Goal: Information Seeking & Learning: Check status

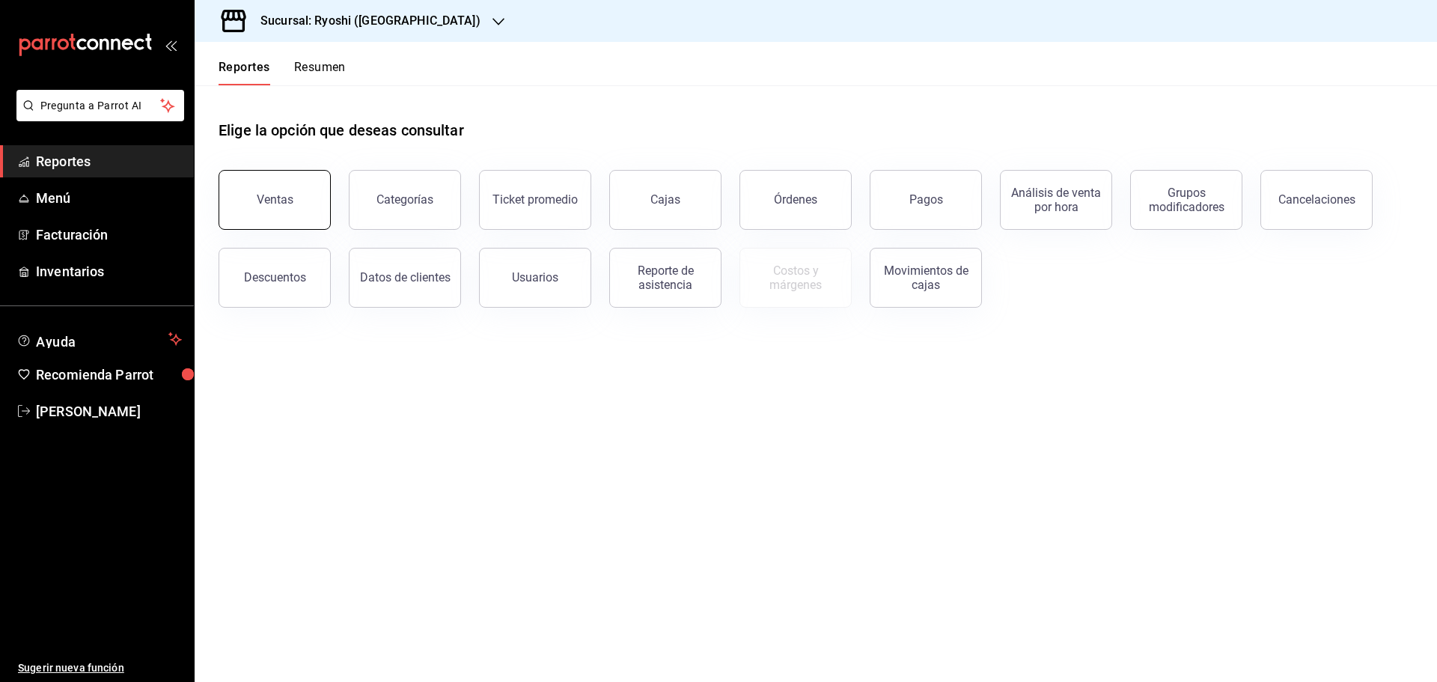
click at [295, 192] on button "Ventas" at bounding box center [274, 200] width 112 height 60
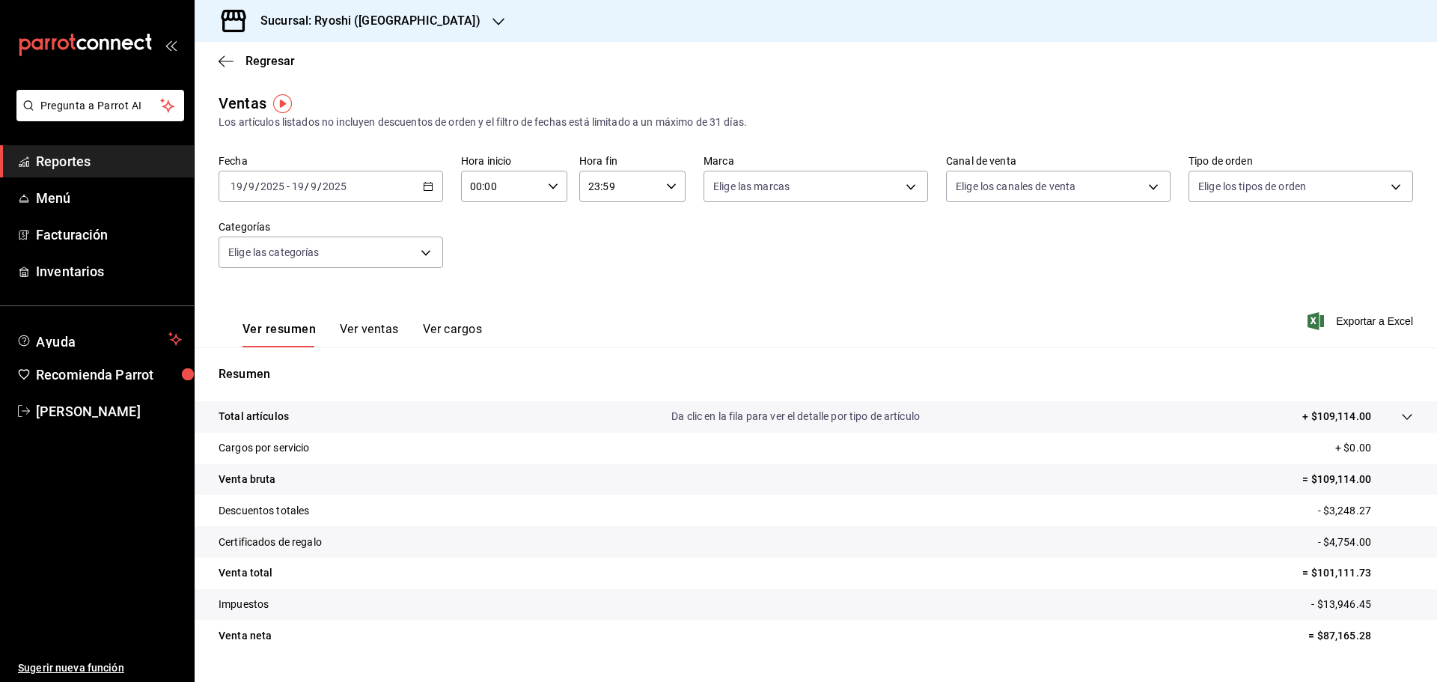
click at [424, 186] on \(Stroke\) "button" at bounding box center [428, 185] width 8 height 1
click at [265, 365] on span "Rango de fechas" at bounding box center [289, 366] width 116 height 16
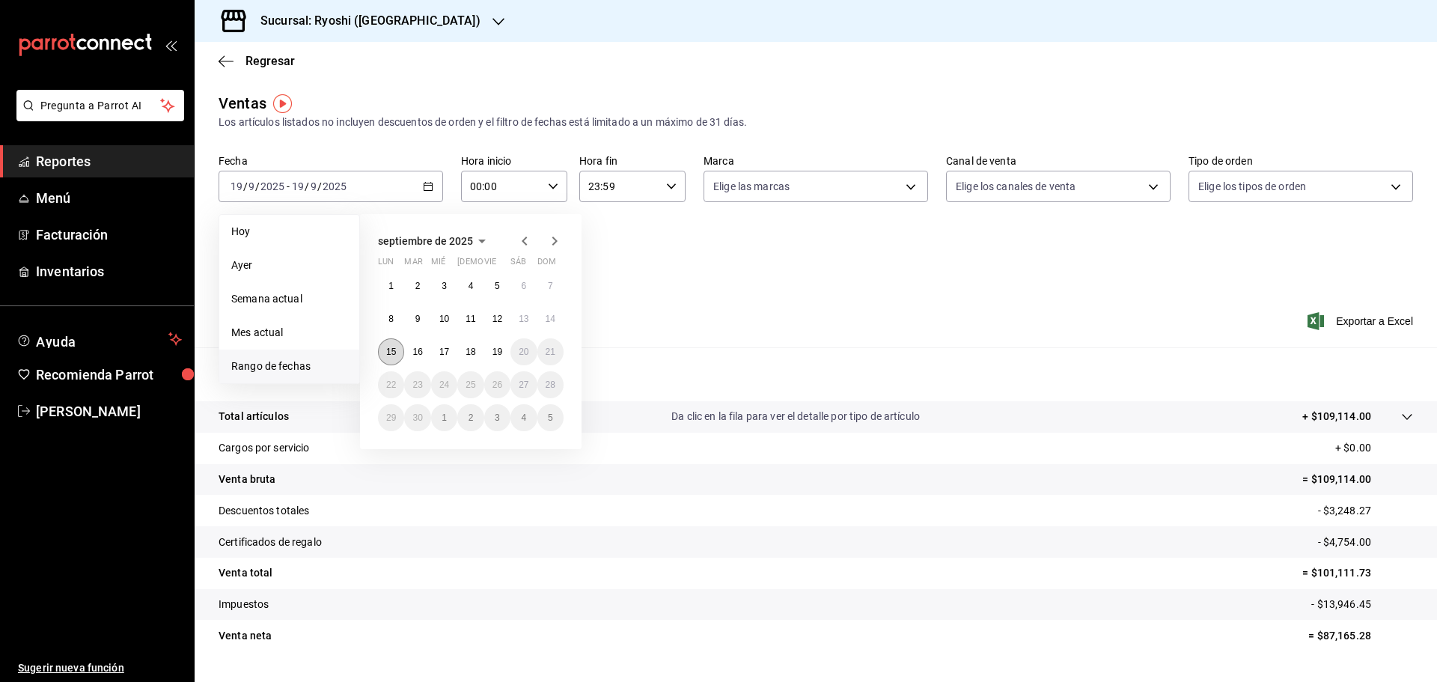
click at [391, 347] on abbr "15" at bounding box center [391, 351] width 10 height 10
click at [471, 347] on abbr "18" at bounding box center [470, 351] width 10 height 10
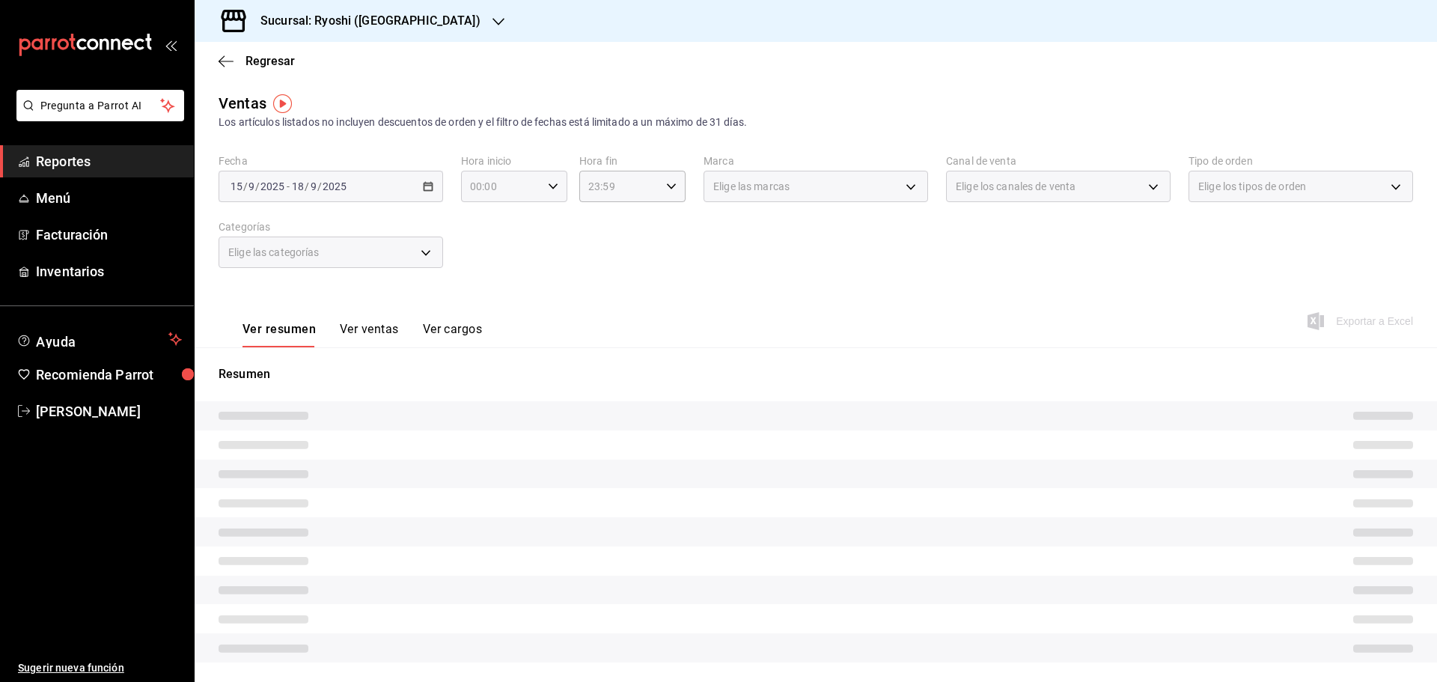
click at [550, 186] on icon "button" at bounding box center [553, 186] width 10 height 10
click at [483, 251] on span "05" at bounding box center [485, 254] width 29 height 12
type input "05:00"
click at [426, 181] on div at bounding box center [718, 341] width 1437 height 682
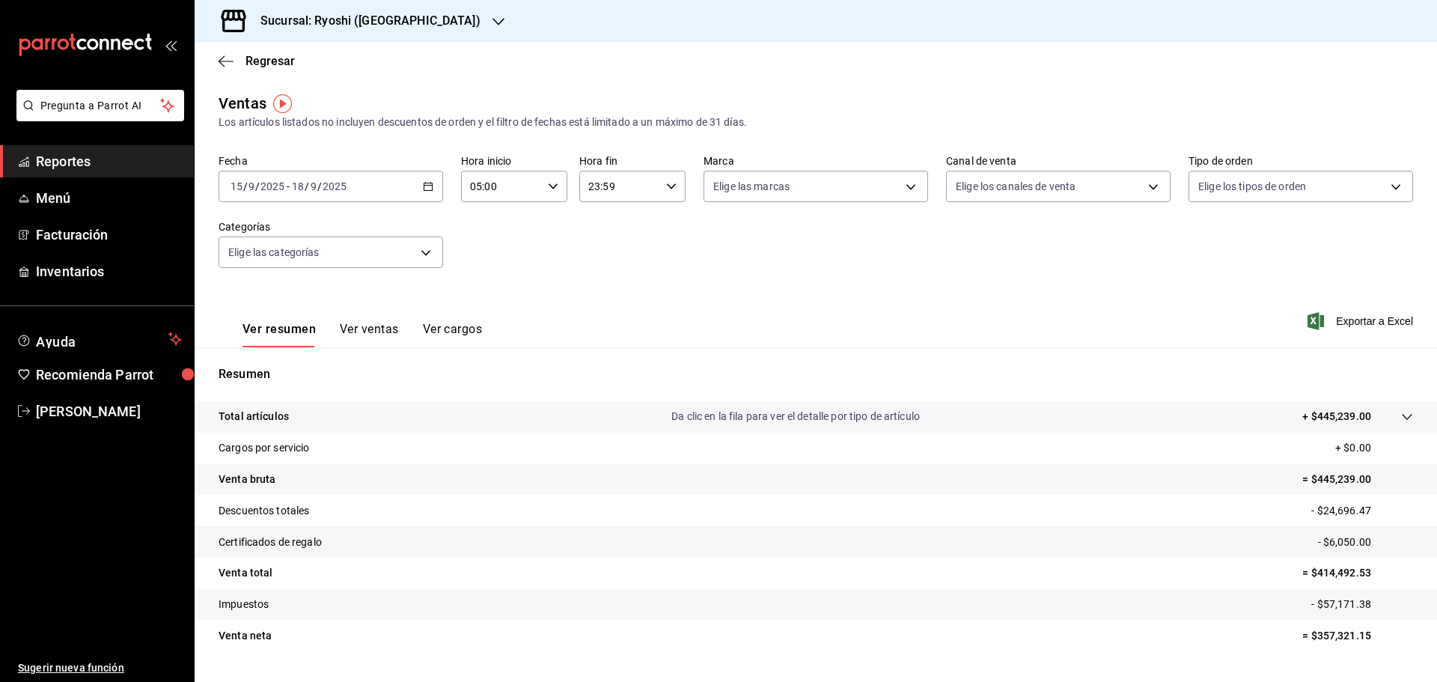
click at [426, 182] on icon "button" at bounding box center [428, 186] width 10 height 10
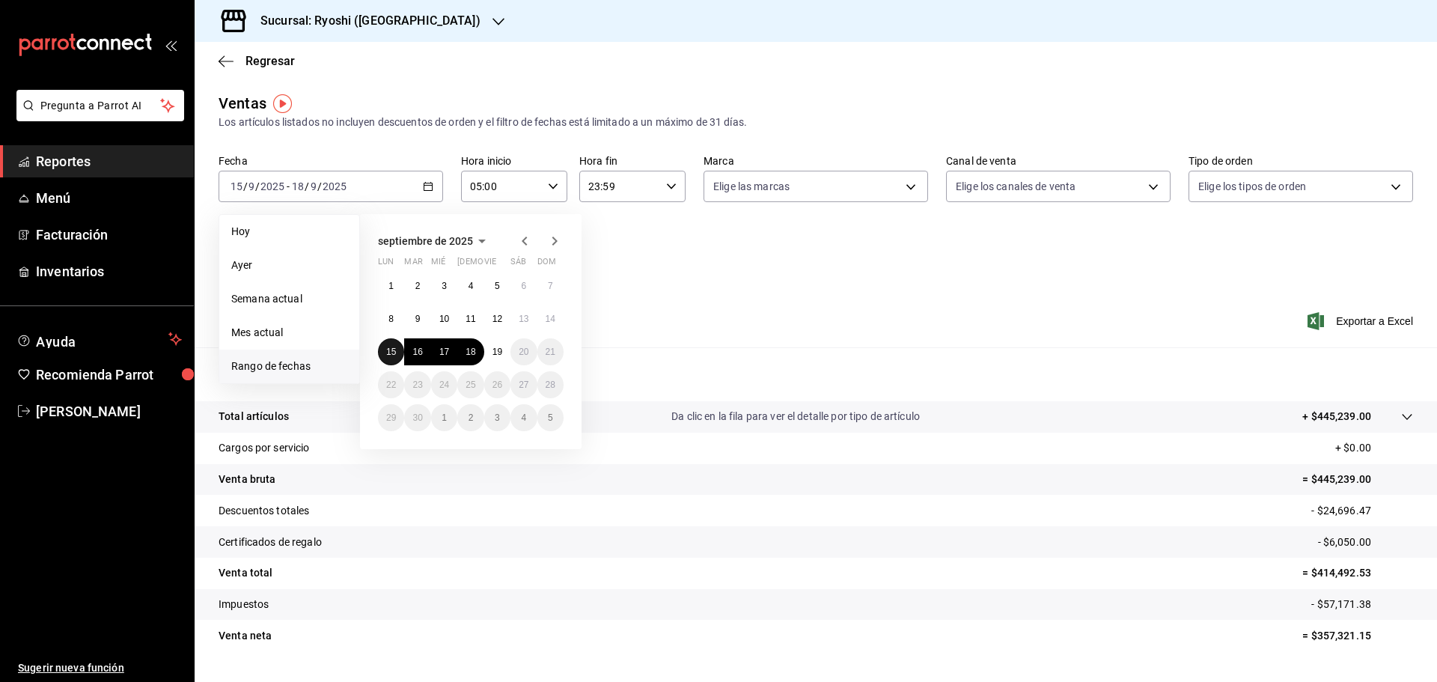
click at [392, 349] on abbr "15" at bounding box center [391, 351] width 10 height 10
click at [502, 346] on abbr "19" at bounding box center [497, 351] width 10 height 10
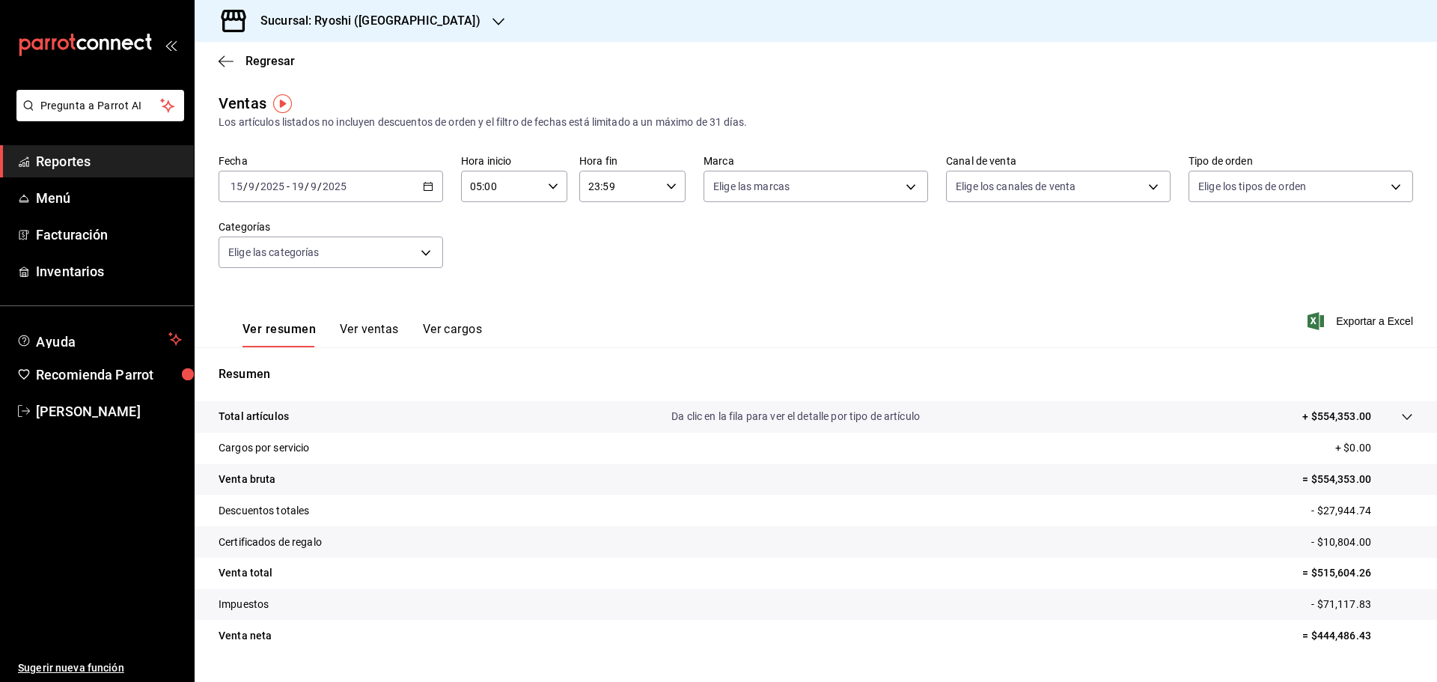
click at [552, 182] on icon "button" at bounding box center [553, 186] width 10 height 10
click at [489, 298] on span "05" at bounding box center [485, 299] width 29 height 12
click at [666, 185] on div at bounding box center [718, 341] width 1437 height 682
click at [666, 185] on icon "button" at bounding box center [671, 186] width 10 height 10
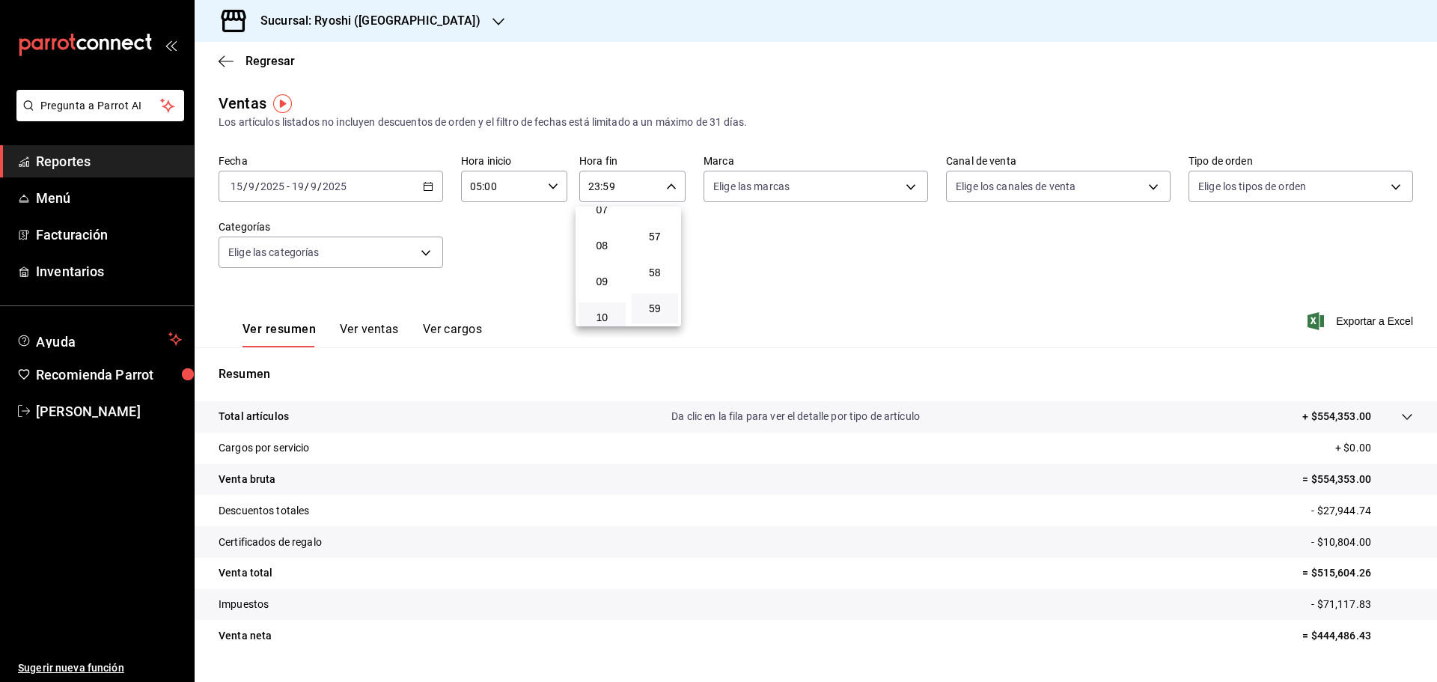
scroll to position [144, 0]
click at [615, 255] on span "05" at bounding box center [601, 260] width 29 height 12
type input "05:59"
click at [908, 186] on div at bounding box center [718, 341] width 1437 height 682
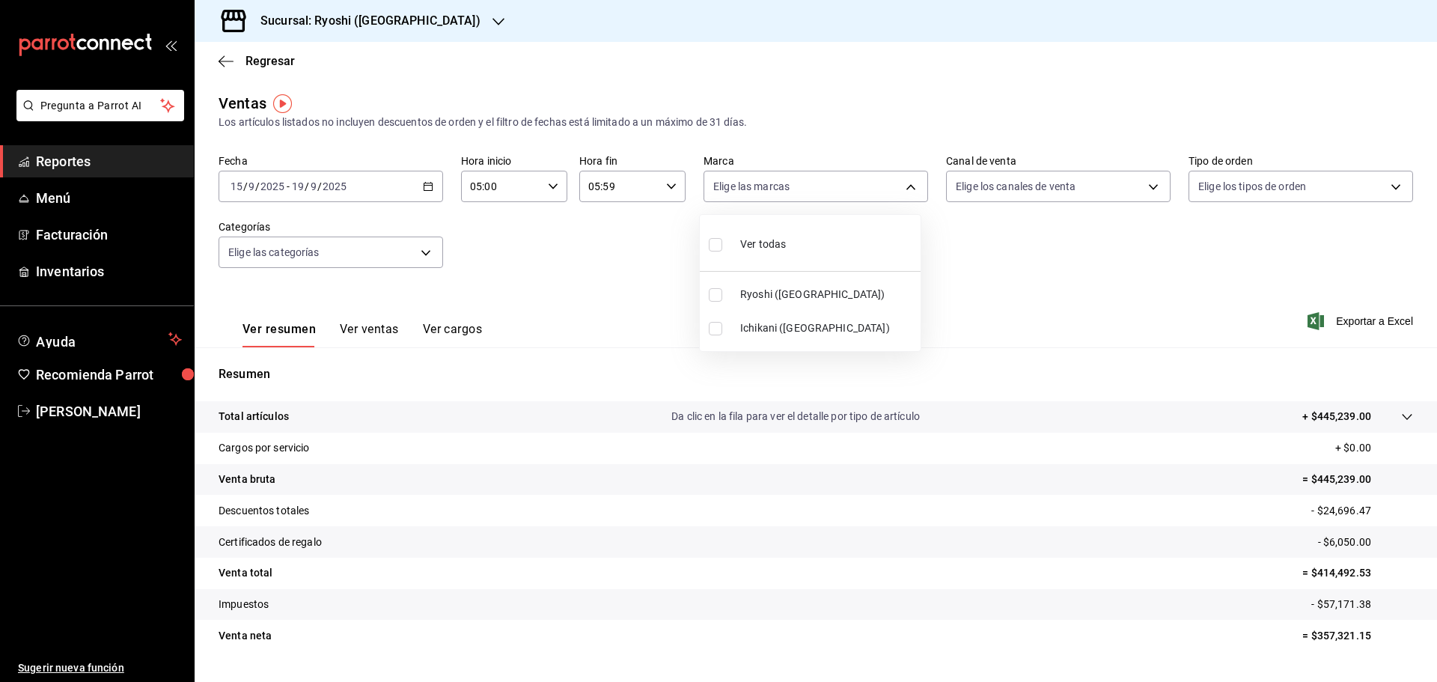
click at [908, 186] on body "Pregunta a Parrot AI Reportes Menú Facturación Inventarios Ayuda Recomienda Par…" at bounding box center [718, 341] width 1437 height 682
click at [716, 290] on input "checkbox" at bounding box center [715, 294] width 13 height 13
checkbox input "true"
type input "26ca50e5-a845-484f-a54e-8a4432b79f59"
click at [428, 189] on div at bounding box center [718, 341] width 1437 height 682
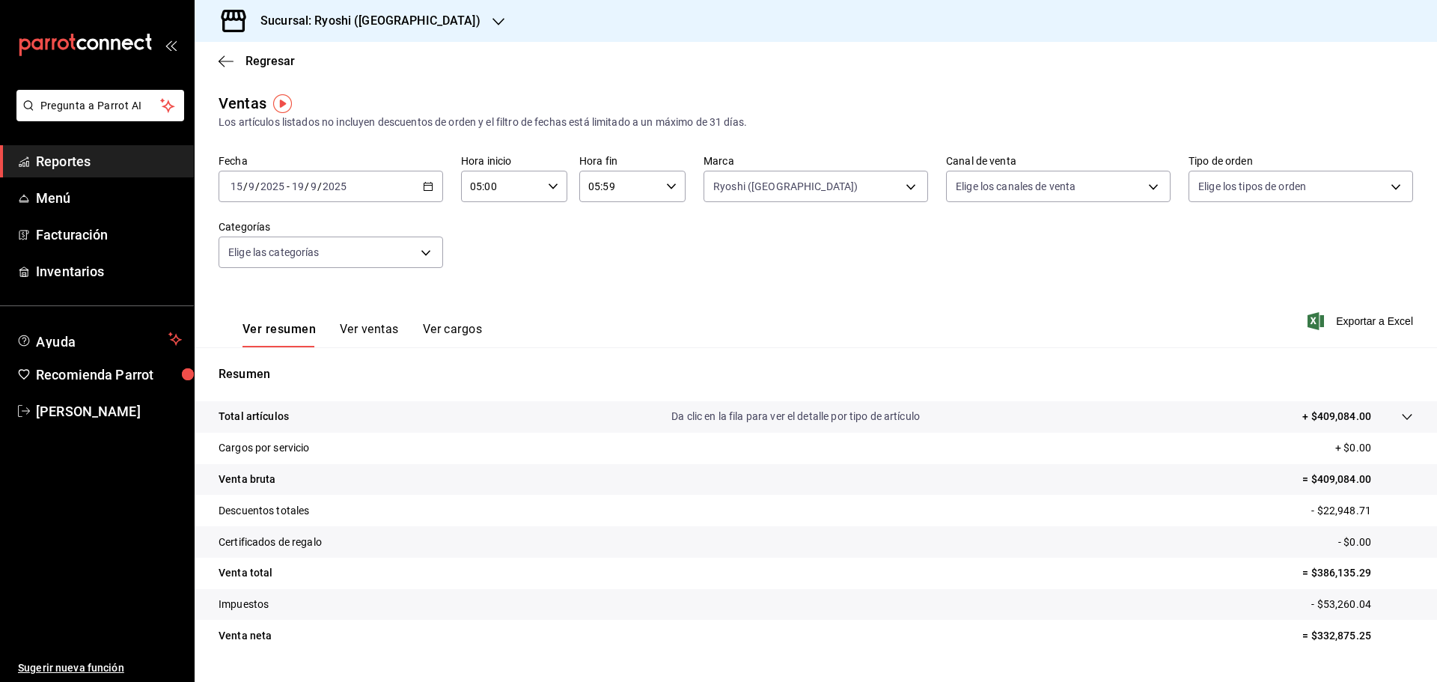
click at [423, 182] on icon "button" at bounding box center [428, 186] width 10 height 10
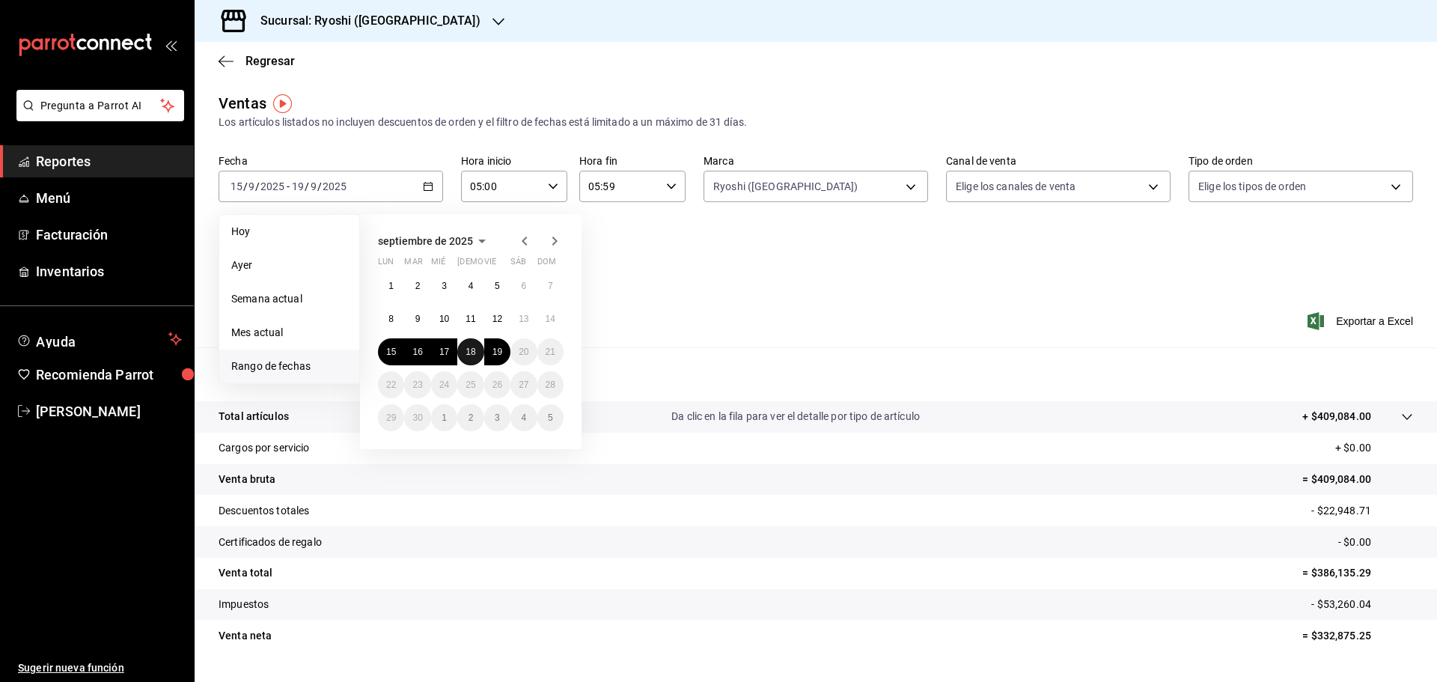
click at [475, 348] on abbr "18" at bounding box center [470, 351] width 10 height 10
click at [394, 347] on abbr "15" at bounding box center [391, 351] width 10 height 10
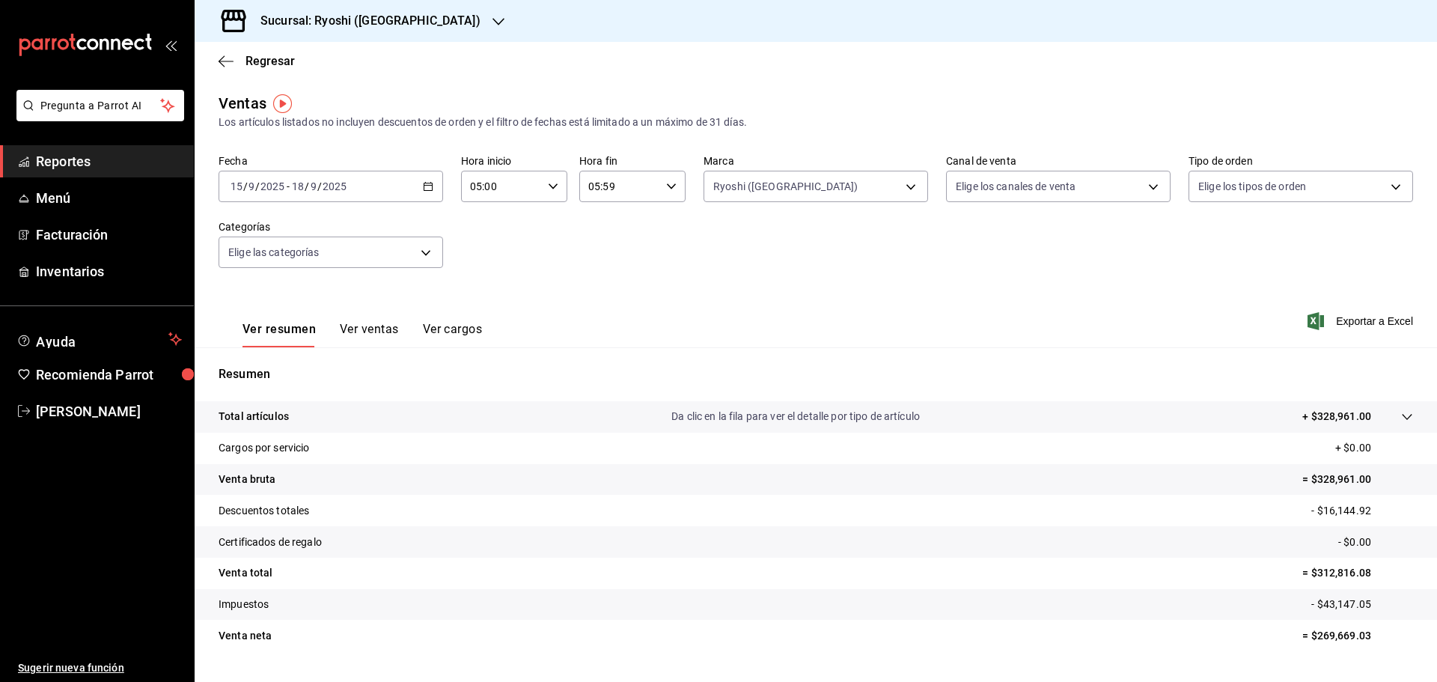
click at [427, 184] on icon "button" at bounding box center [428, 186] width 10 height 10
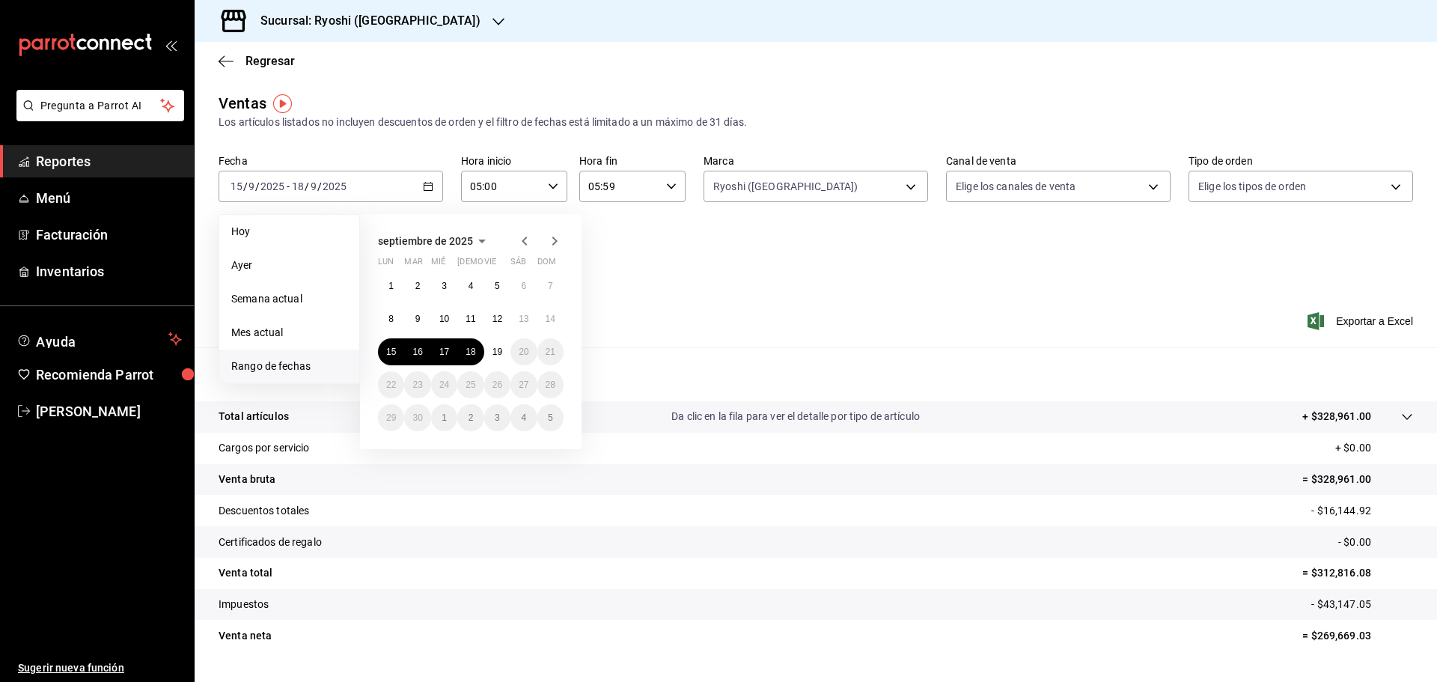
drag, startPoint x: 289, startPoint y: 365, endPoint x: 302, endPoint y: 360, distance: 14.5
click at [290, 365] on span "Rango de fechas" at bounding box center [289, 366] width 116 height 16
click at [391, 348] on abbr "15" at bounding box center [391, 351] width 10 height 10
click at [476, 346] on button "18" at bounding box center [470, 351] width 26 height 27
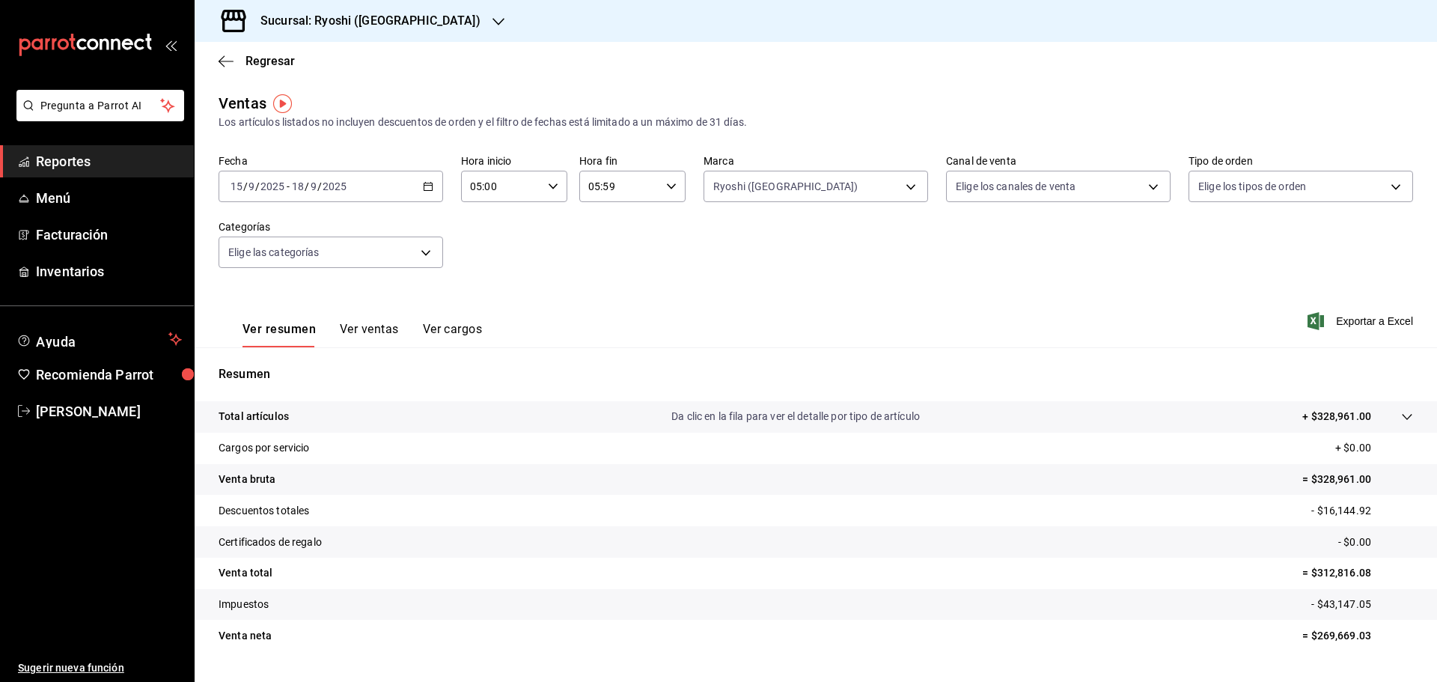
click at [425, 186] on \(Stroke\) "button" at bounding box center [428, 185] width 8 height 1
click at [427, 183] on \(Stroke\) "button" at bounding box center [427, 187] width 9 height 8
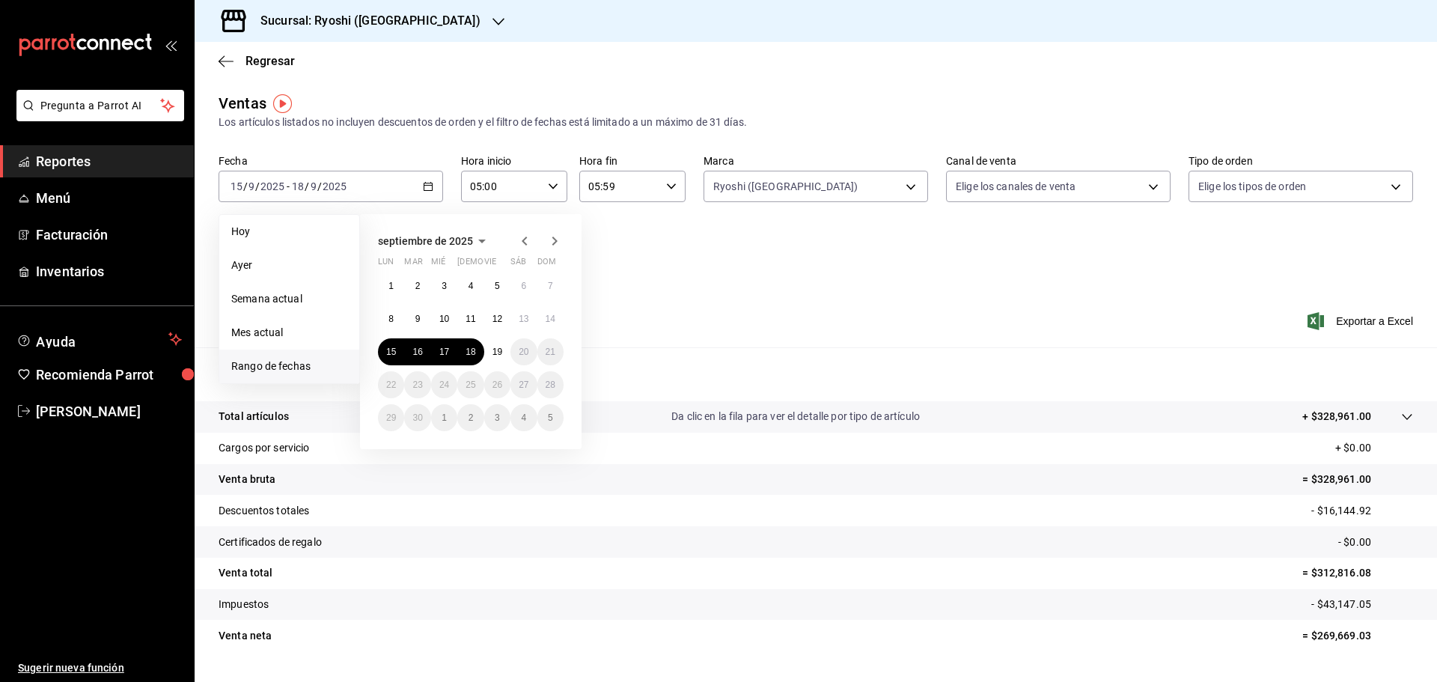
click at [286, 358] on span "Rango de fechas" at bounding box center [289, 366] width 116 height 16
click at [393, 346] on abbr "15" at bounding box center [391, 351] width 10 height 10
click at [499, 346] on button "19" at bounding box center [497, 351] width 26 height 27
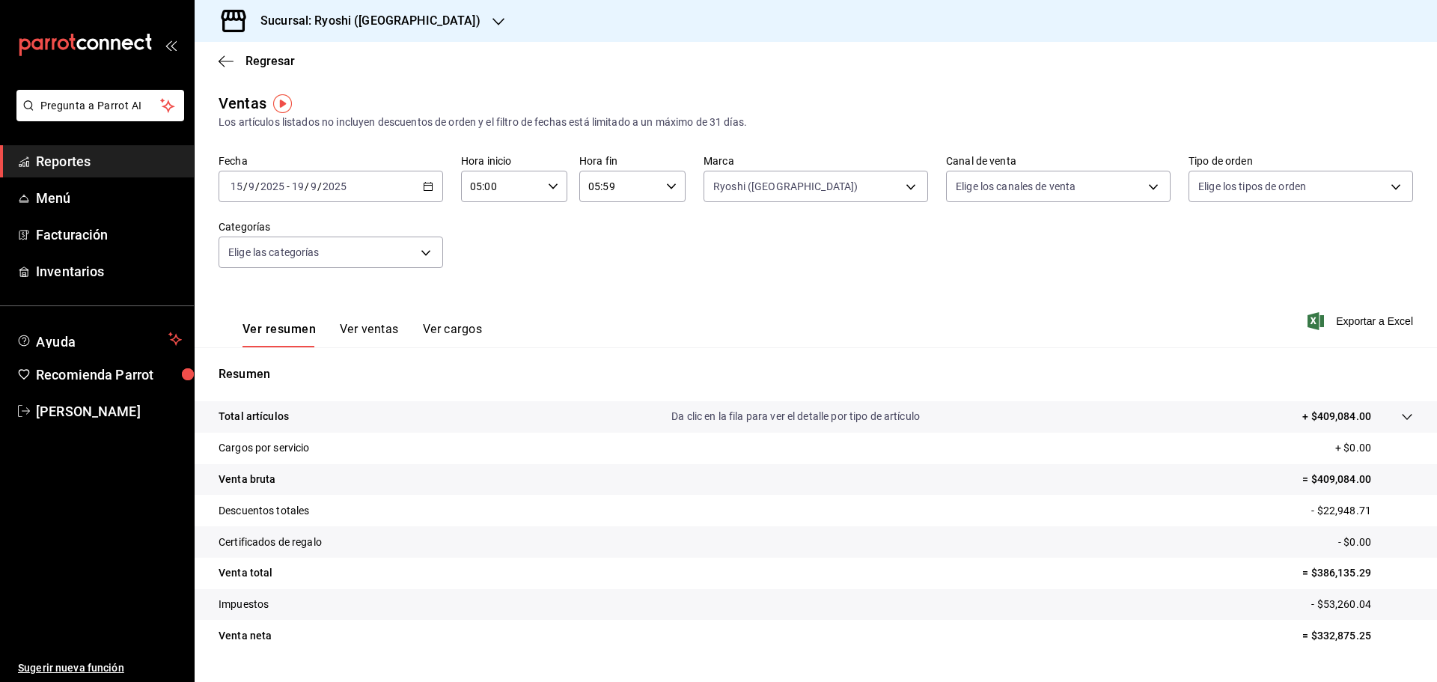
click at [666, 182] on icon "button" at bounding box center [671, 186] width 10 height 10
click at [598, 292] on span "02" at bounding box center [601, 296] width 29 height 12
type input "02:59"
click at [598, 292] on span "02" at bounding box center [601, 296] width 29 height 12
click at [905, 184] on div at bounding box center [718, 341] width 1437 height 682
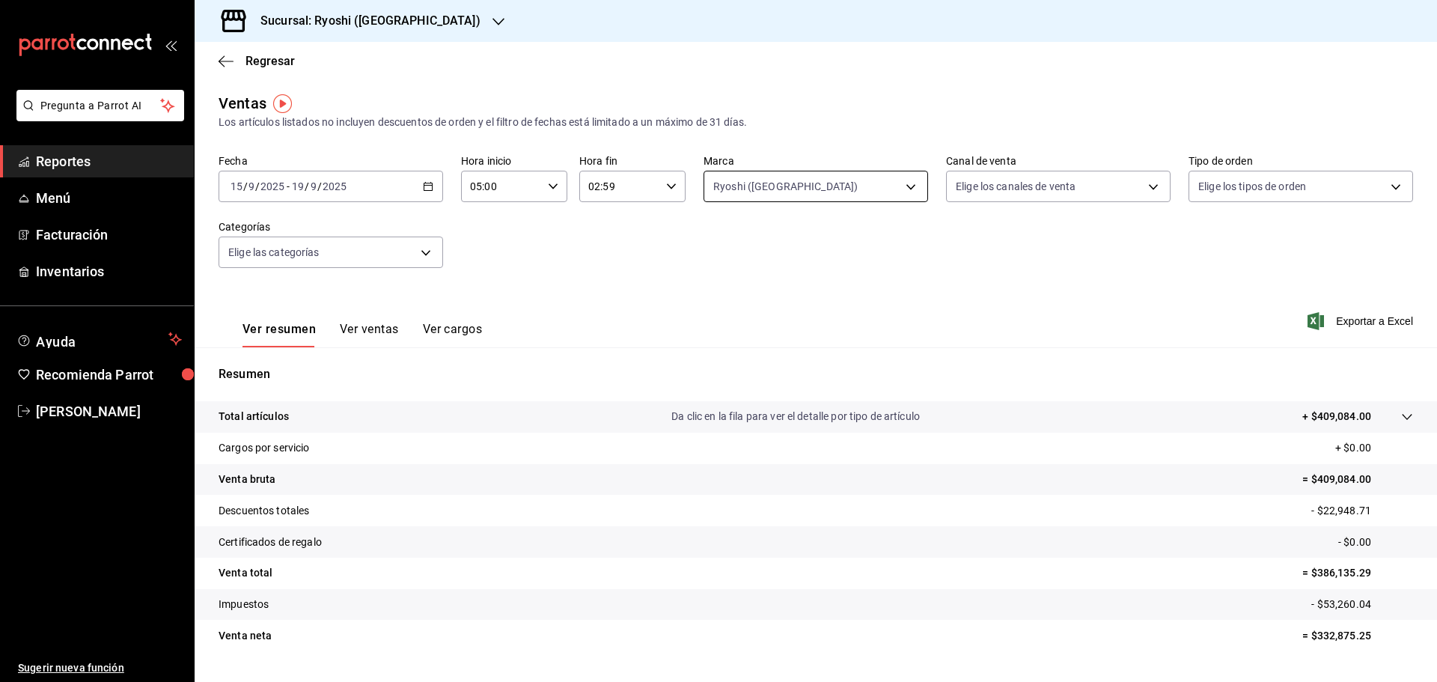
click at [898, 185] on body "Pregunta a Parrot AI Reportes Menú Facturación Inventarios Ayuda Recomienda Par…" at bounding box center [718, 341] width 1437 height 682
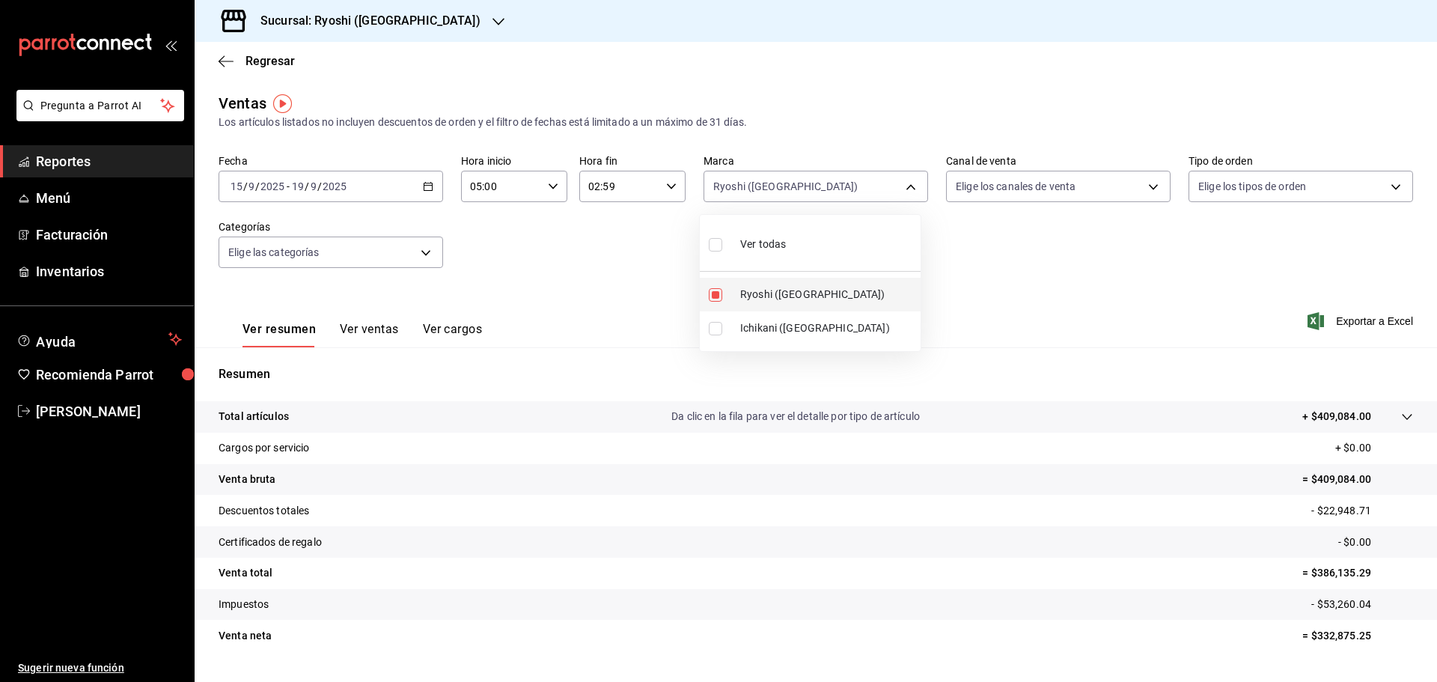
click at [712, 290] on input "checkbox" at bounding box center [715, 294] width 13 height 13
checkbox input "false"
click at [713, 293] on input "checkbox" at bounding box center [715, 294] width 13 height 13
checkbox input "true"
type input "26ca50e5-a845-484f-a54e-8a4432b79f59"
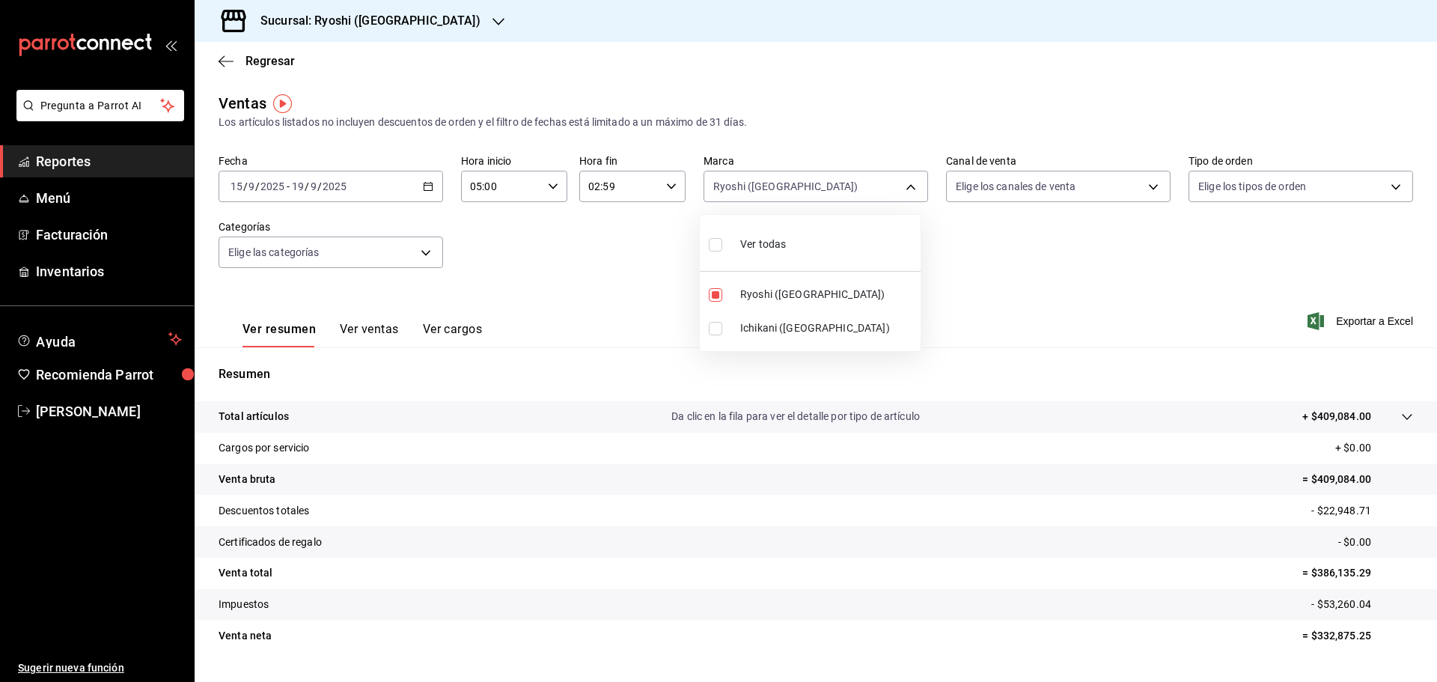
click at [424, 184] on div at bounding box center [718, 341] width 1437 height 682
click at [424, 184] on icon "button" at bounding box center [428, 186] width 10 height 10
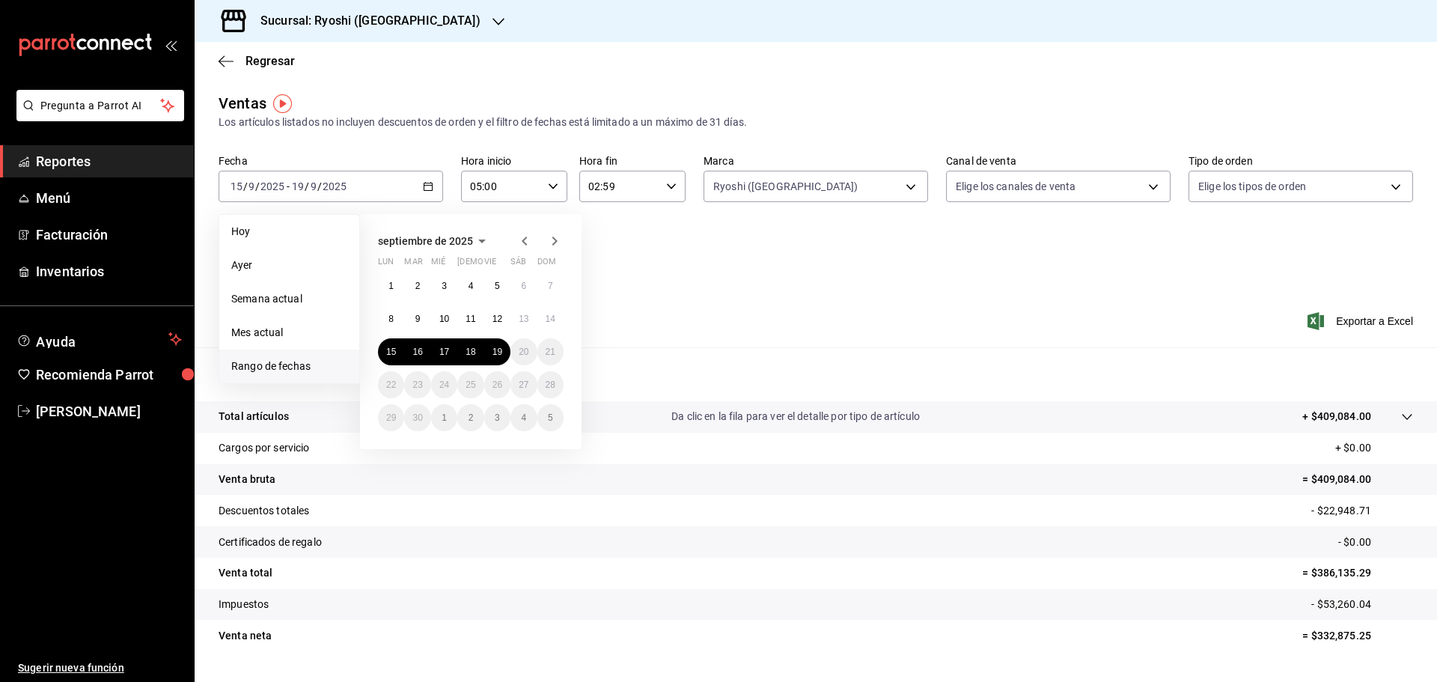
click at [269, 358] on li "Rango de fechas" at bounding box center [289, 366] width 140 height 34
click at [278, 358] on span "Rango de fechas" at bounding box center [289, 366] width 116 height 16
click at [390, 346] on abbr "15" at bounding box center [391, 351] width 10 height 10
click at [474, 348] on abbr "18" at bounding box center [470, 351] width 10 height 10
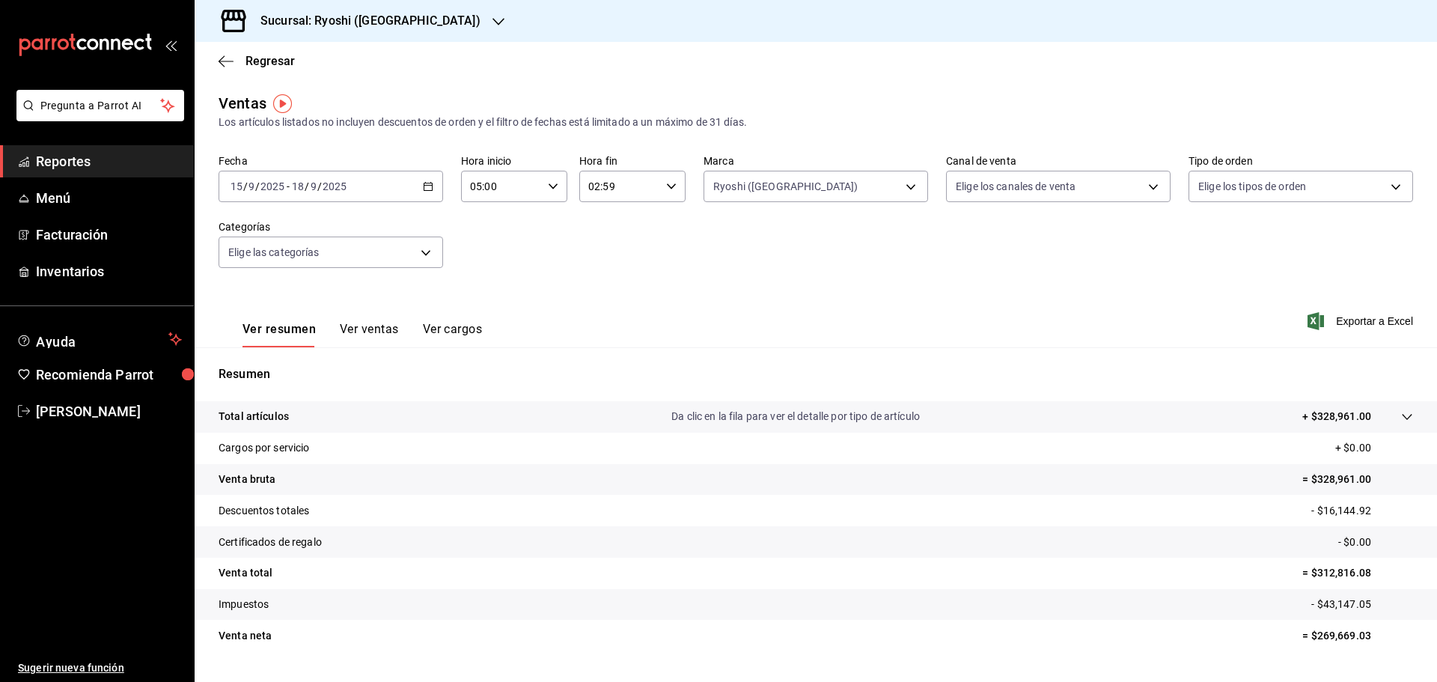
click at [668, 182] on icon "button" at bounding box center [671, 186] width 10 height 10
click at [423, 185] on div at bounding box center [718, 341] width 1437 height 682
click at [425, 185] on icon "button" at bounding box center [428, 186] width 10 height 10
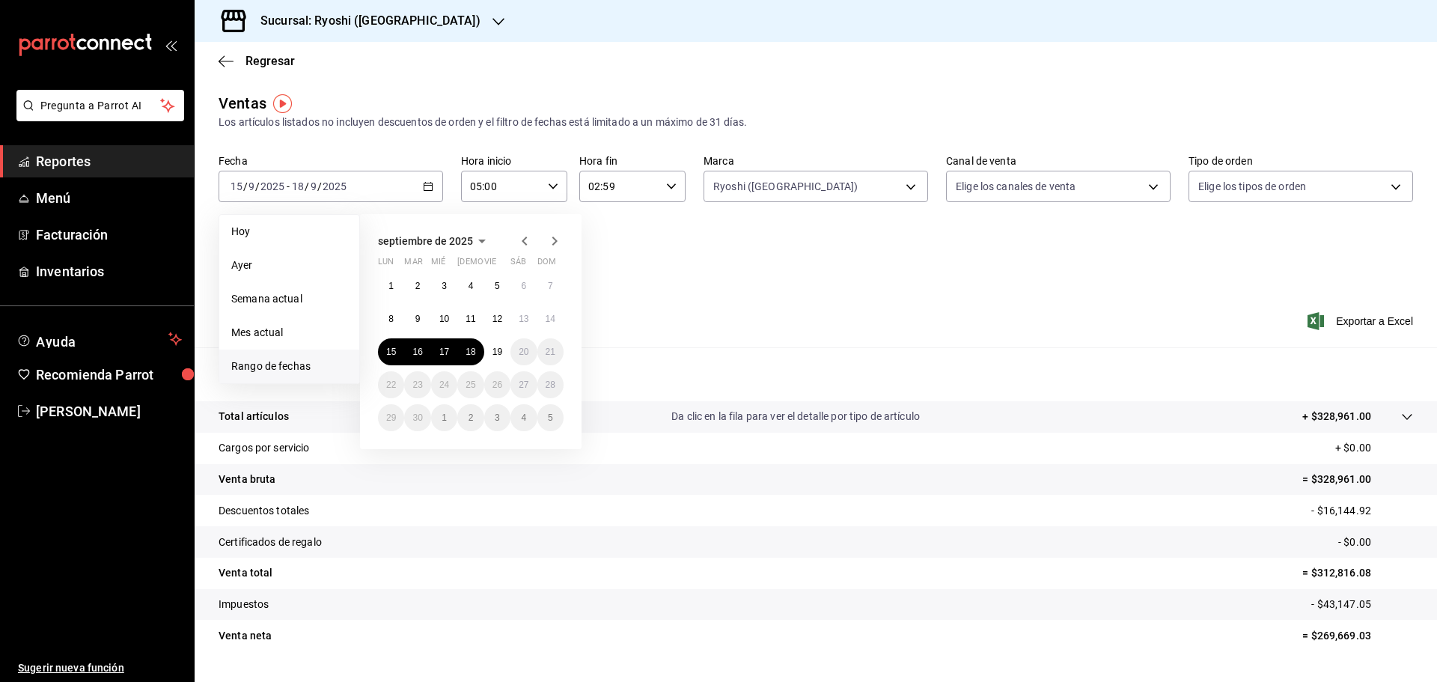
click at [296, 363] on span "Rango de fechas" at bounding box center [289, 366] width 116 height 16
click at [393, 347] on abbr "15" at bounding box center [391, 351] width 10 height 10
click at [447, 346] on abbr "17" at bounding box center [444, 351] width 10 height 10
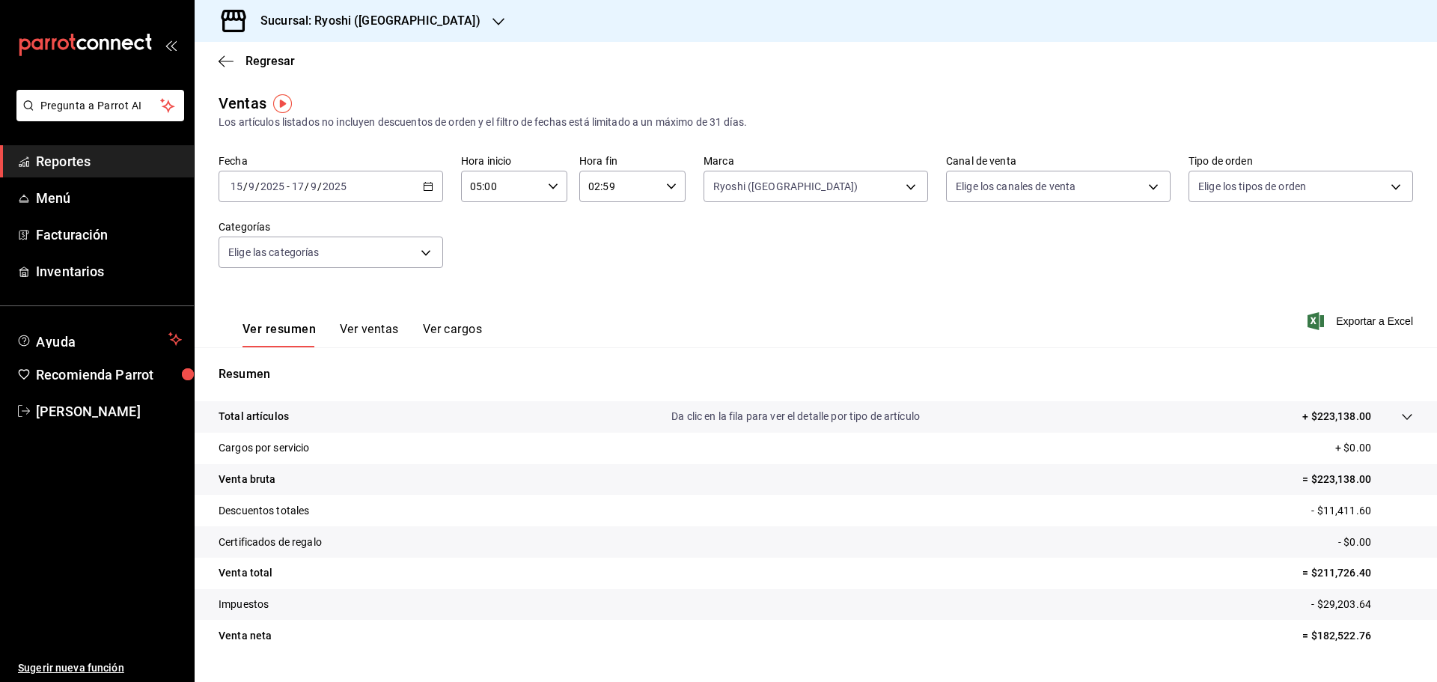
click at [667, 185] on \(Stroke\) "button" at bounding box center [671, 185] width 9 height 5
click at [608, 254] on span "05" at bounding box center [601, 257] width 29 height 12
type input "05:59"
click at [421, 186] on div at bounding box center [718, 341] width 1437 height 682
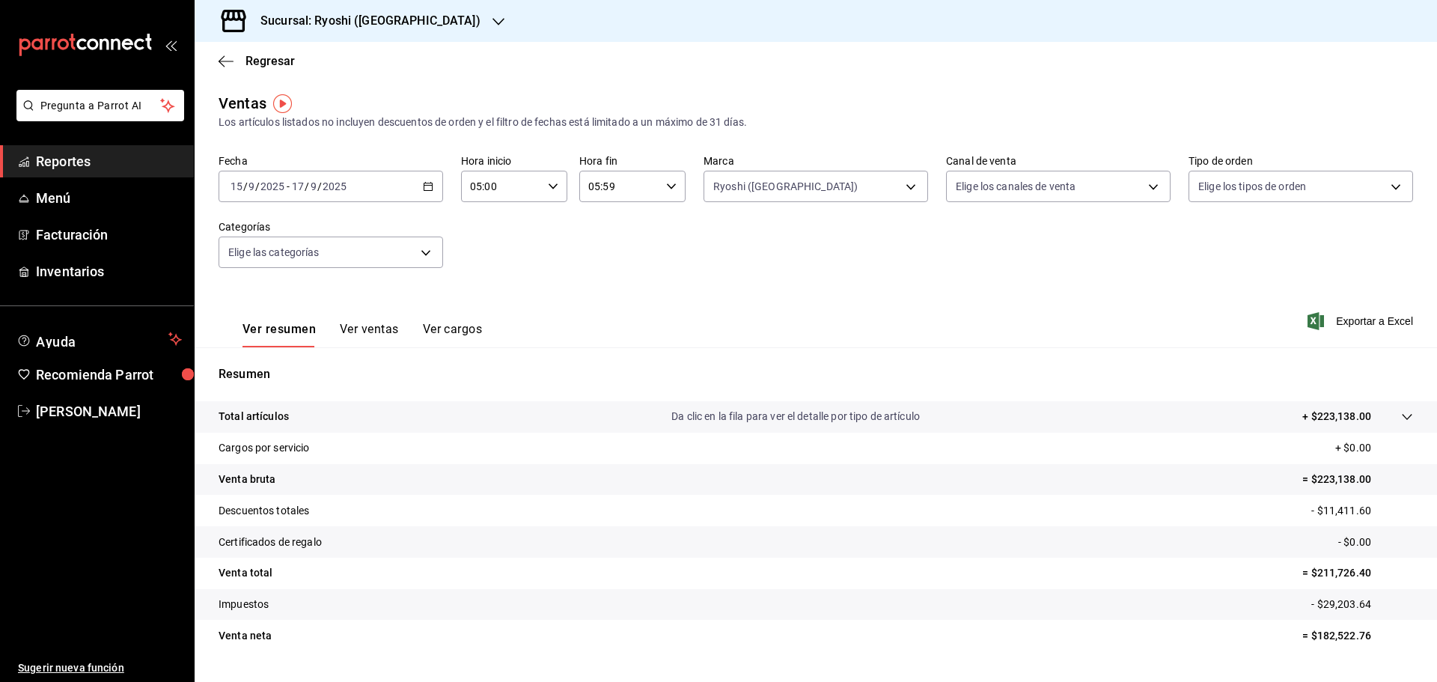
click at [423, 186] on \(Stroke\) "button" at bounding box center [427, 187] width 9 height 8
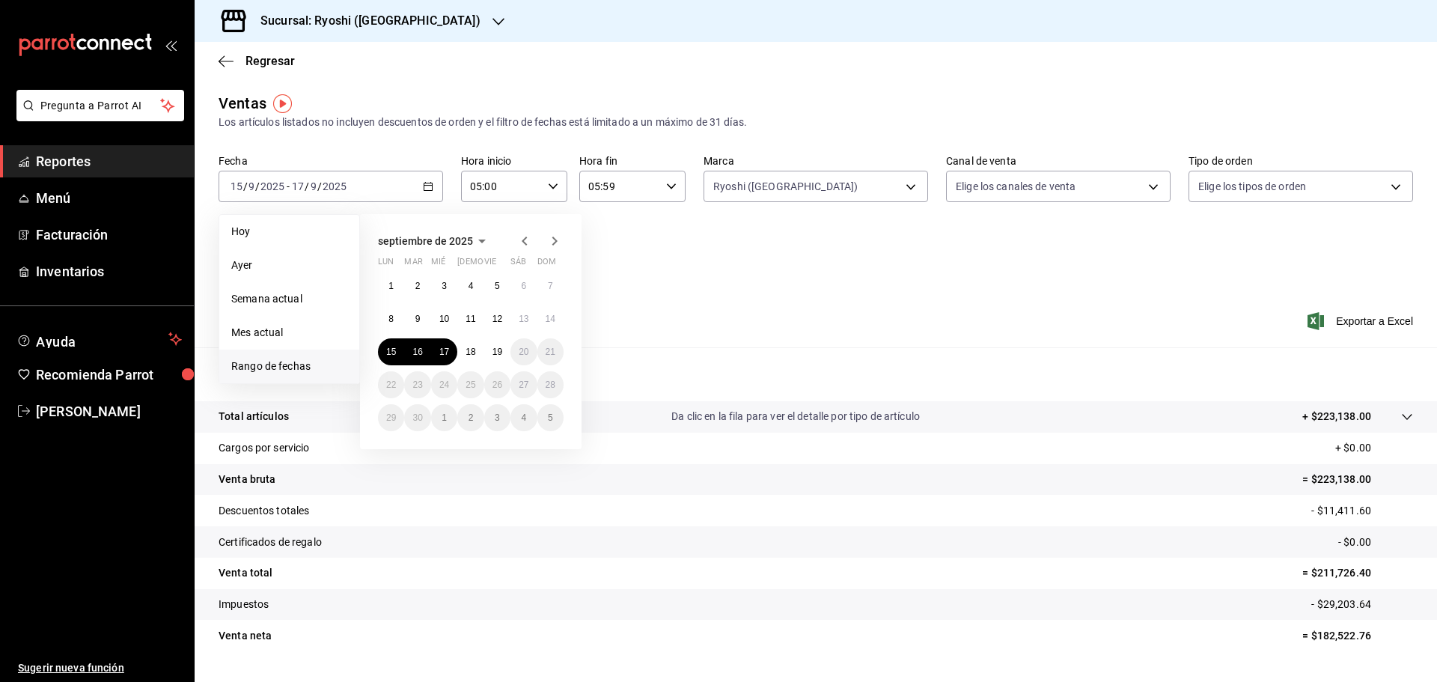
click at [285, 364] on span "Rango de fechas" at bounding box center [289, 366] width 116 height 16
click at [439, 349] on abbr "17" at bounding box center [444, 351] width 10 height 10
click at [471, 347] on abbr "18" at bounding box center [470, 351] width 10 height 10
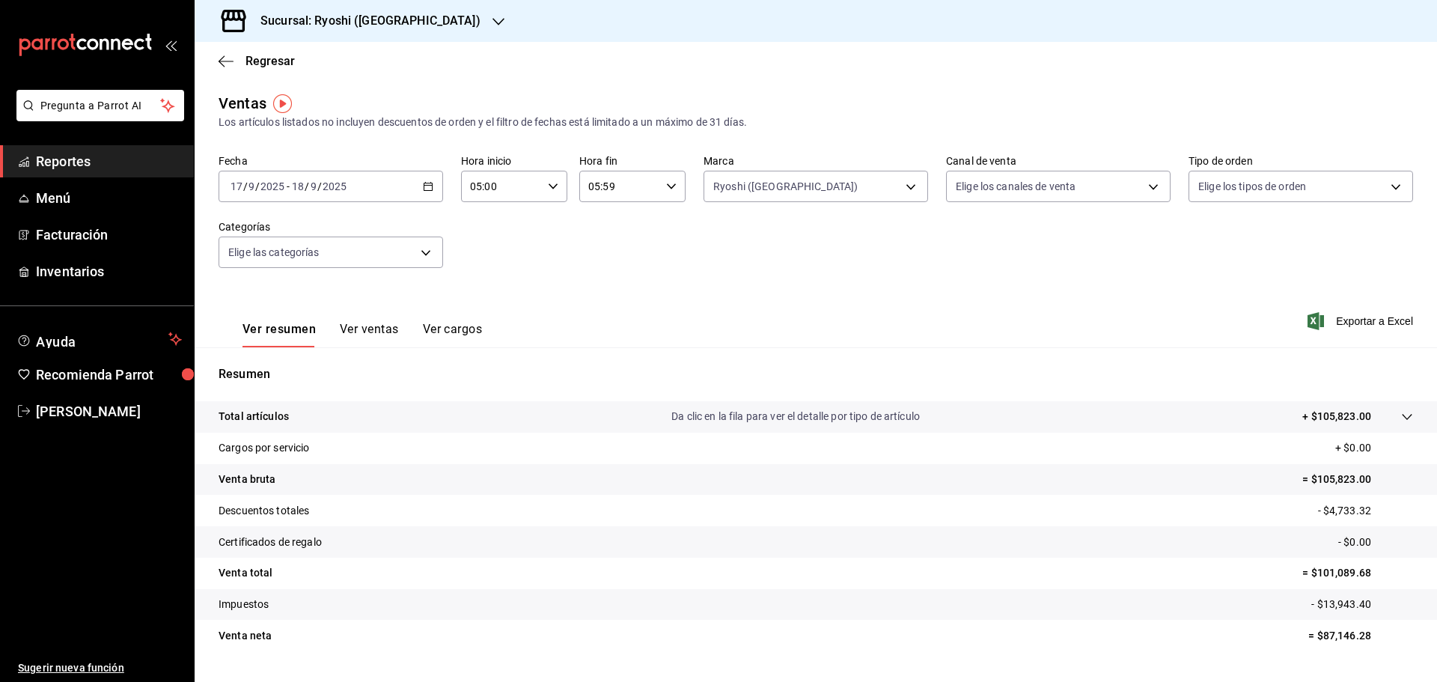
click at [426, 185] on icon "button" at bounding box center [428, 186] width 10 height 10
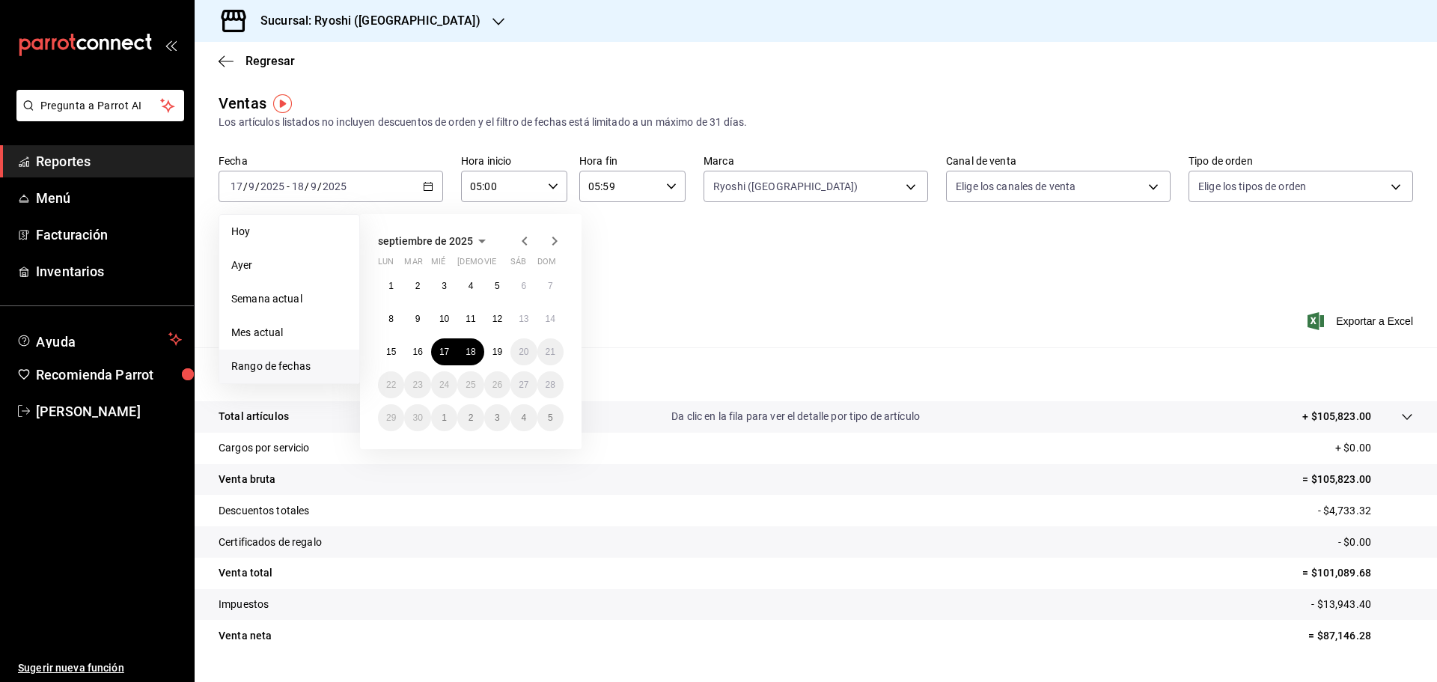
click at [279, 363] on span "Rango de fechas" at bounding box center [289, 366] width 116 height 16
click at [466, 348] on abbr "18" at bounding box center [470, 351] width 10 height 10
click at [497, 349] on abbr "19" at bounding box center [497, 351] width 10 height 10
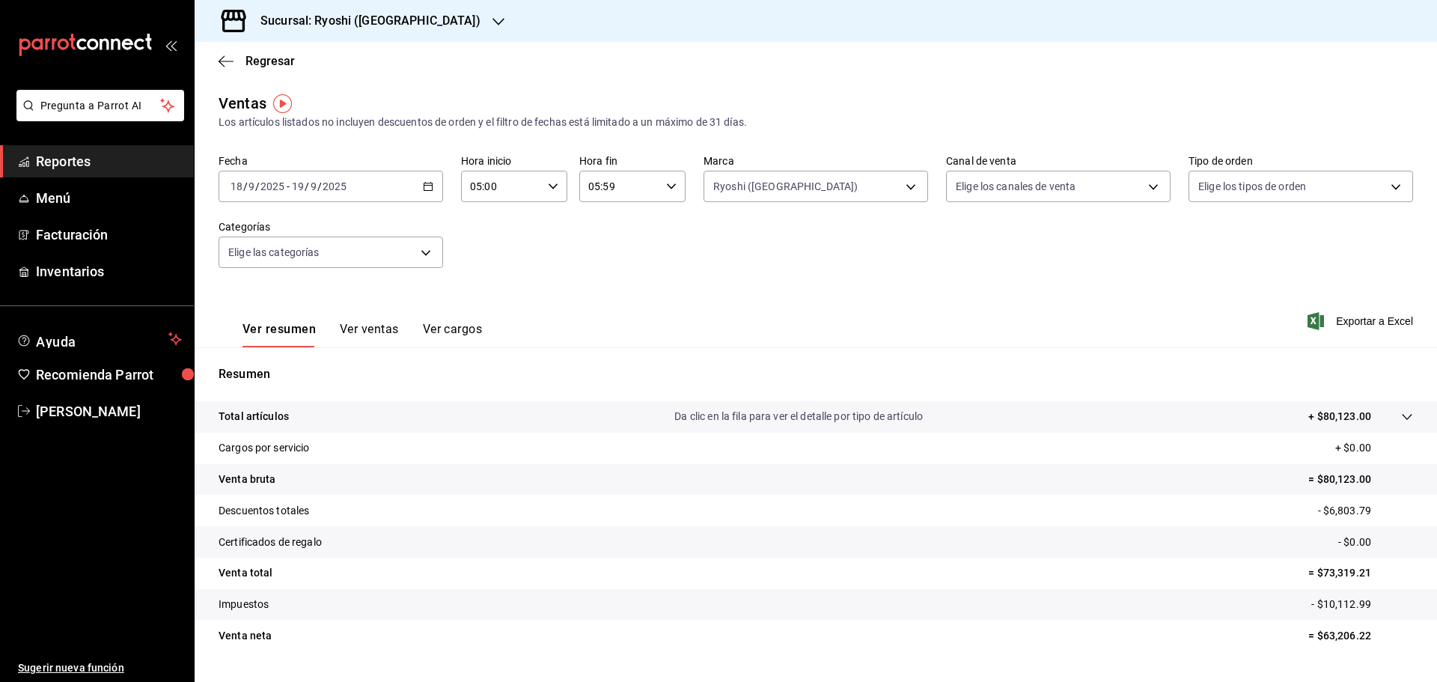
click at [549, 184] on icon "button" at bounding box center [553, 186] width 10 height 10
click at [483, 220] on span "05" at bounding box center [485, 224] width 29 height 12
click at [664, 183] on div at bounding box center [718, 341] width 1437 height 682
click at [668, 188] on icon "button" at bounding box center [671, 186] width 10 height 10
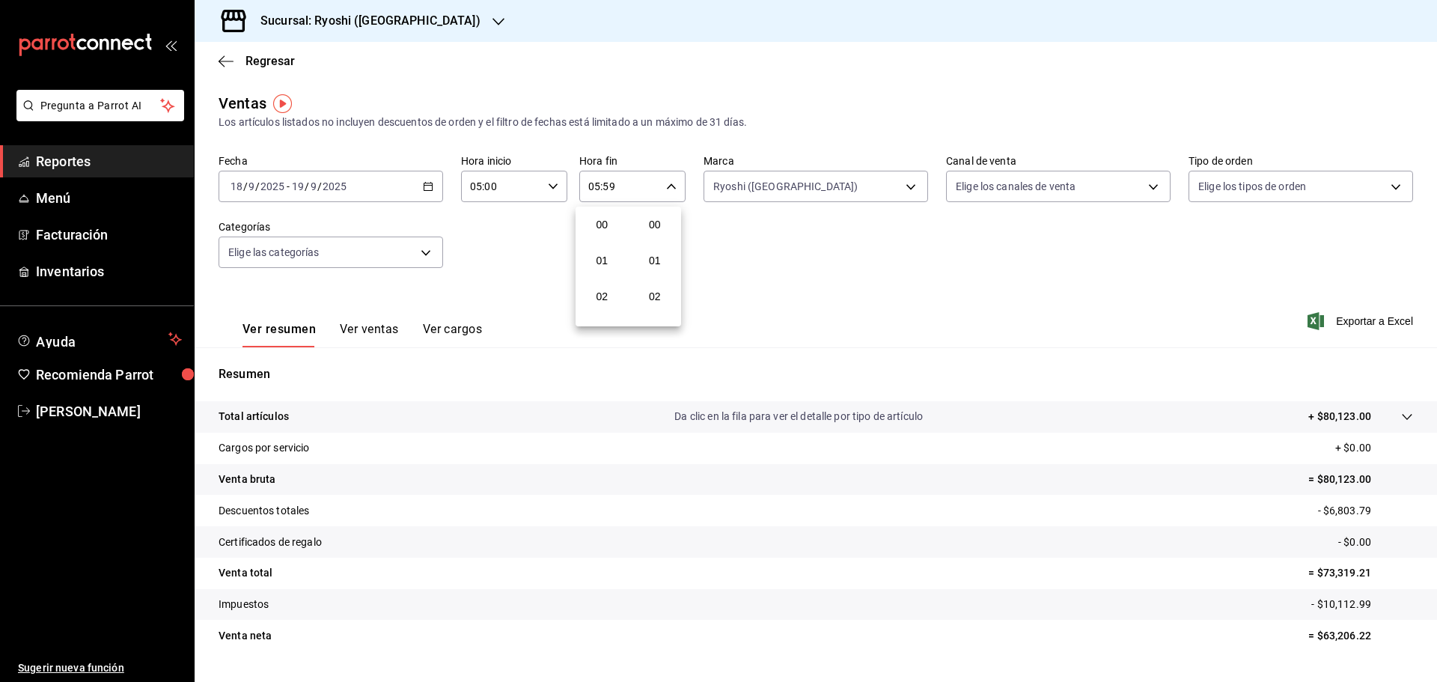
scroll to position [2035, 0]
click at [605, 218] on span "05" at bounding box center [601, 224] width 29 height 12
click at [425, 187] on div at bounding box center [718, 341] width 1437 height 682
click at [425, 187] on icon "button" at bounding box center [428, 186] width 10 height 10
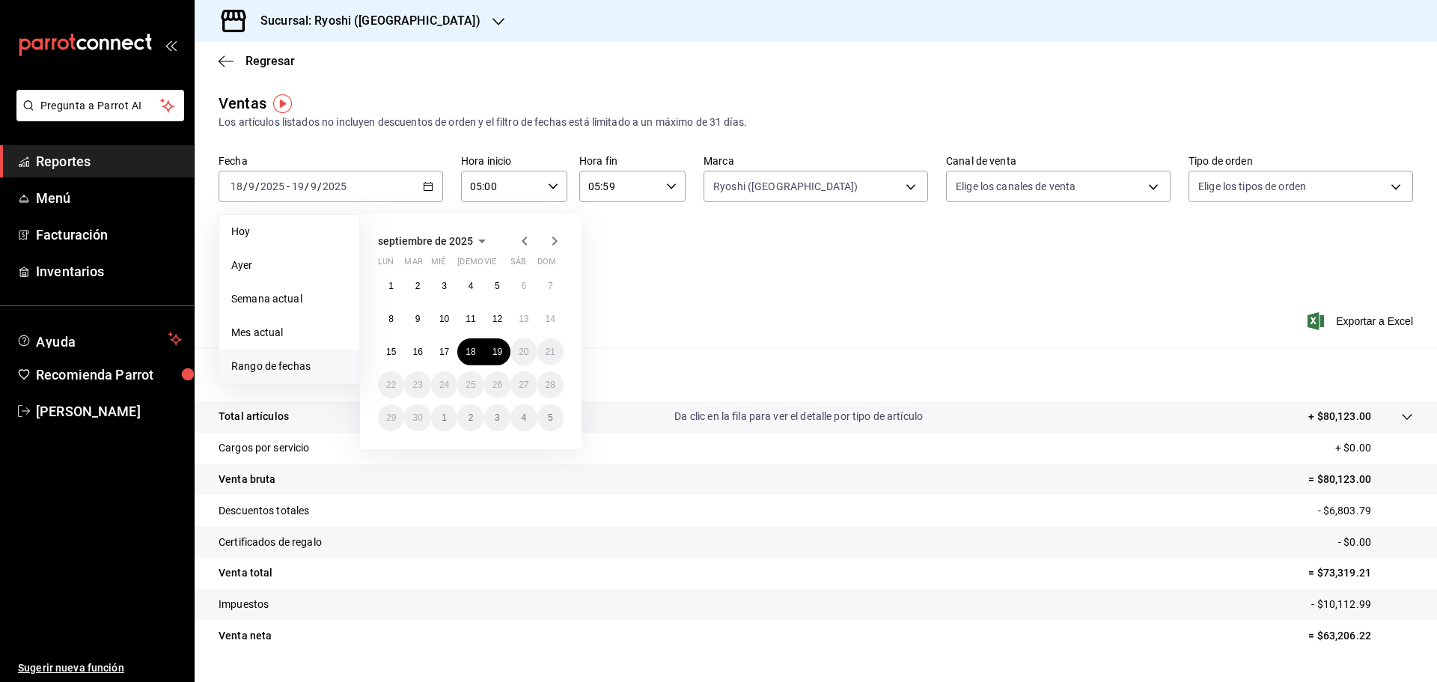
click at [270, 361] on span "Rango de fechas" at bounding box center [289, 366] width 116 height 16
click at [273, 363] on span "Rango de fechas" at bounding box center [289, 366] width 116 height 16
click at [388, 350] on abbr "15" at bounding box center [391, 351] width 10 height 10
click at [498, 348] on abbr "19" at bounding box center [497, 351] width 10 height 10
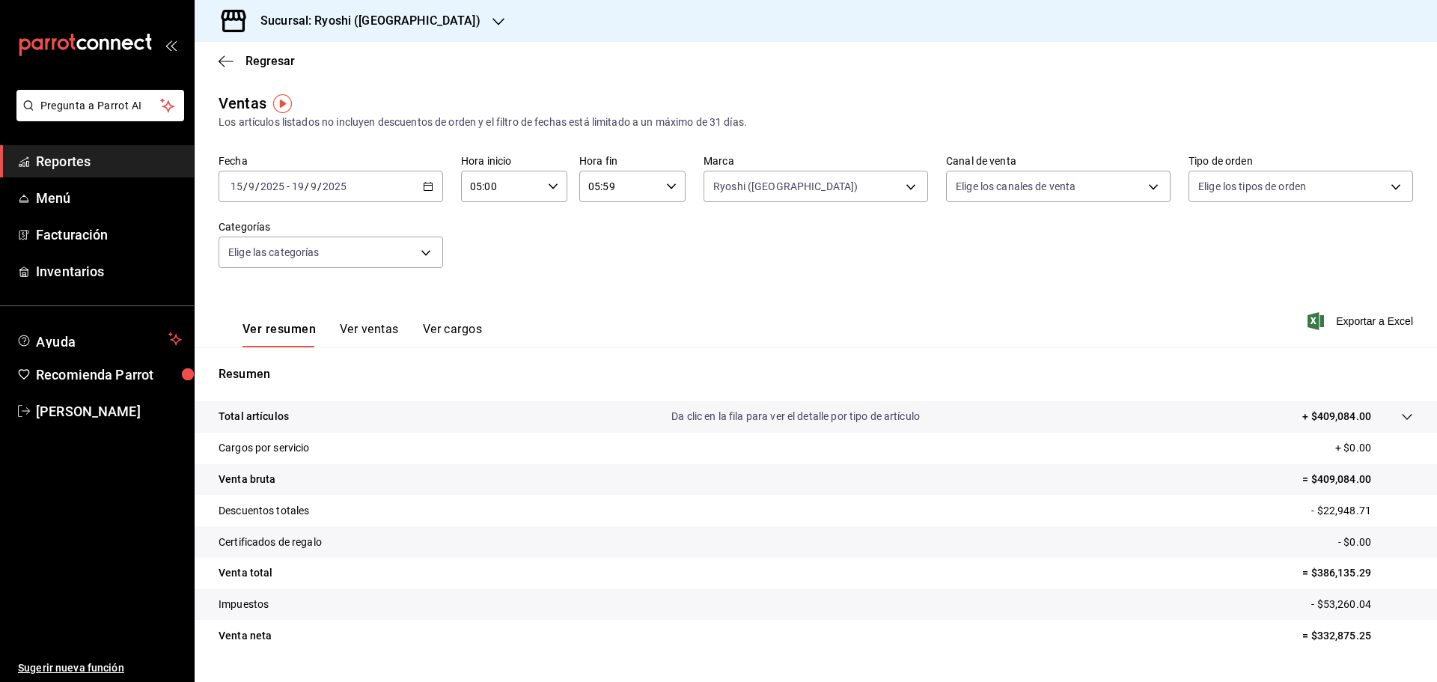
click at [551, 183] on icon "button" at bounding box center [553, 186] width 10 height 10
click at [551, 183] on div at bounding box center [718, 341] width 1437 height 682
click at [666, 183] on icon "button" at bounding box center [671, 186] width 10 height 10
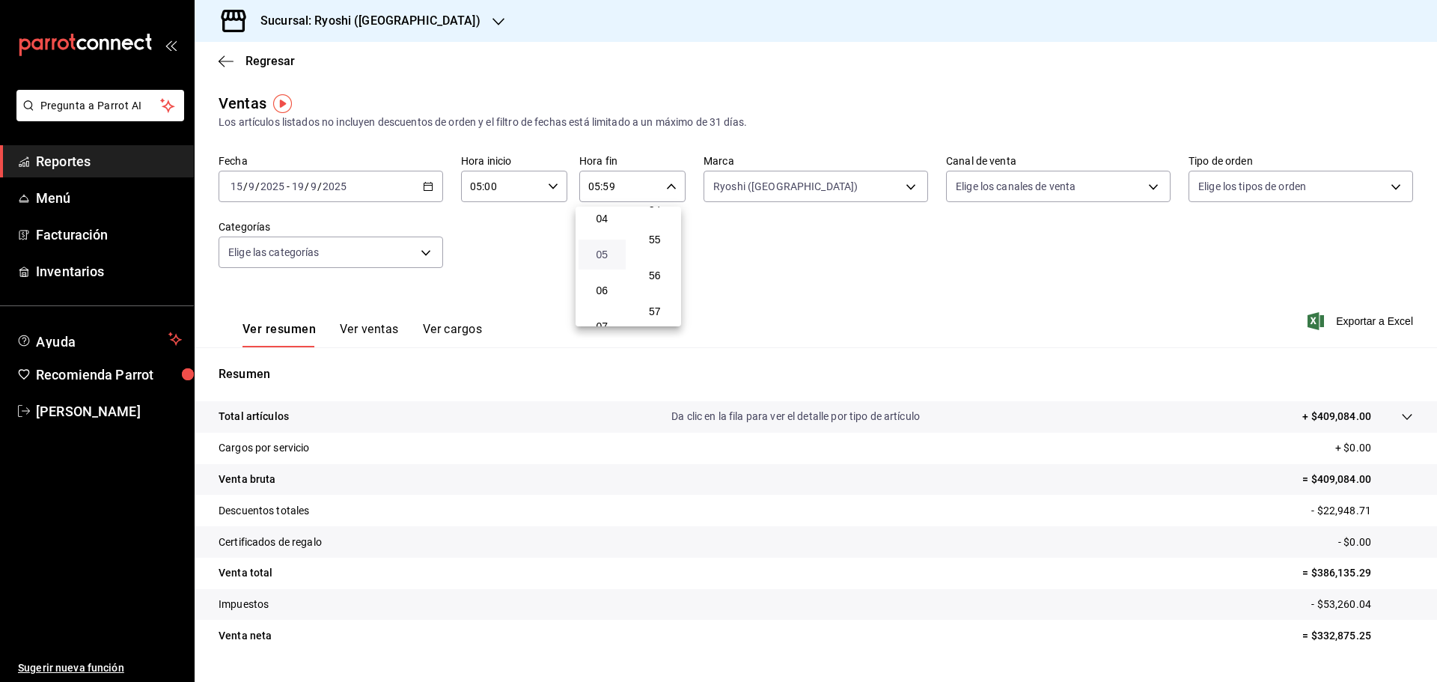
click at [603, 250] on span "05" at bounding box center [601, 254] width 29 height 12
click at [222, 61] on div at bounding box center [718, 341] width 1437 height 682
click at [221, 56] on icon "button" at bounding box center [225, 61] width 15 height 13
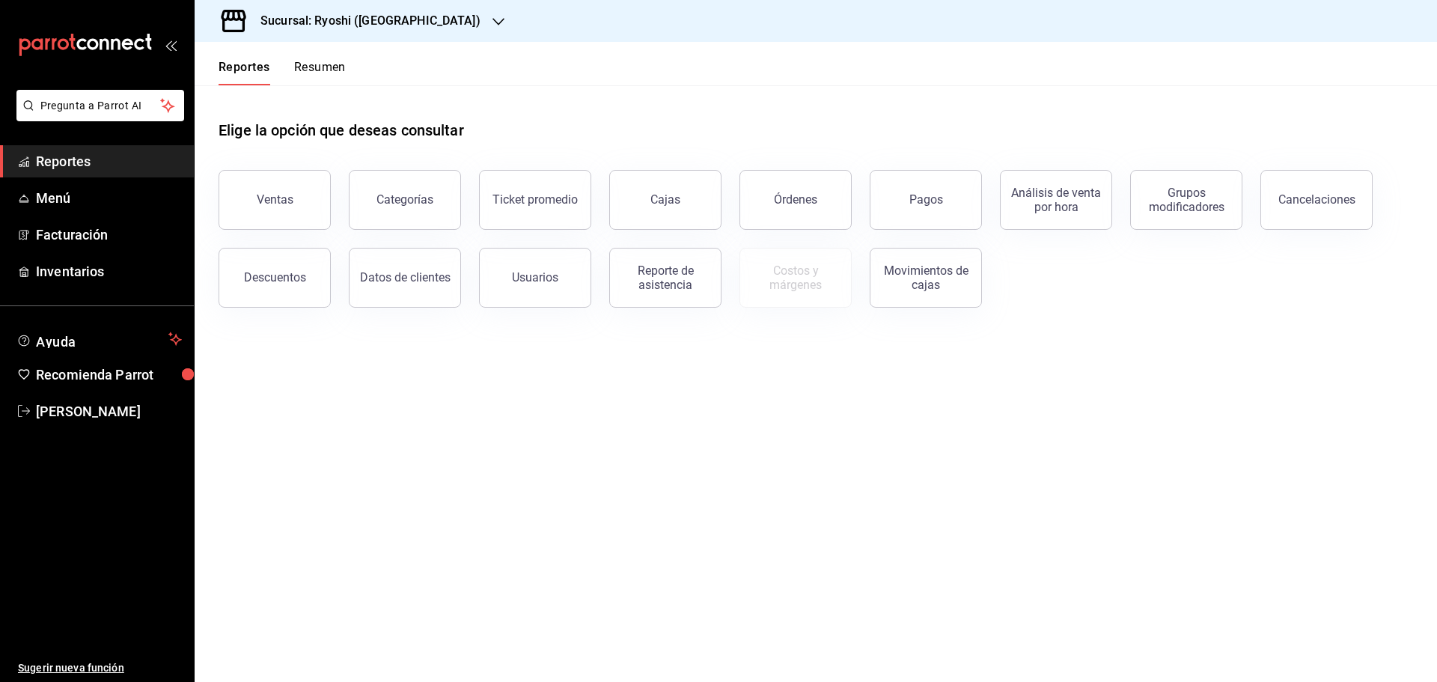
click at [492, 18] on icon "button" at bounding box center [498, 22] width 12 height 12
click at [240, 95] on span "Mochomos ([GEOGRAPHIC_DATA])" at bounding box center [290, 99] width 166 height 16
click at [926, 198] on div "Pagos" at bounding box center [926, 199] width 34 height 14
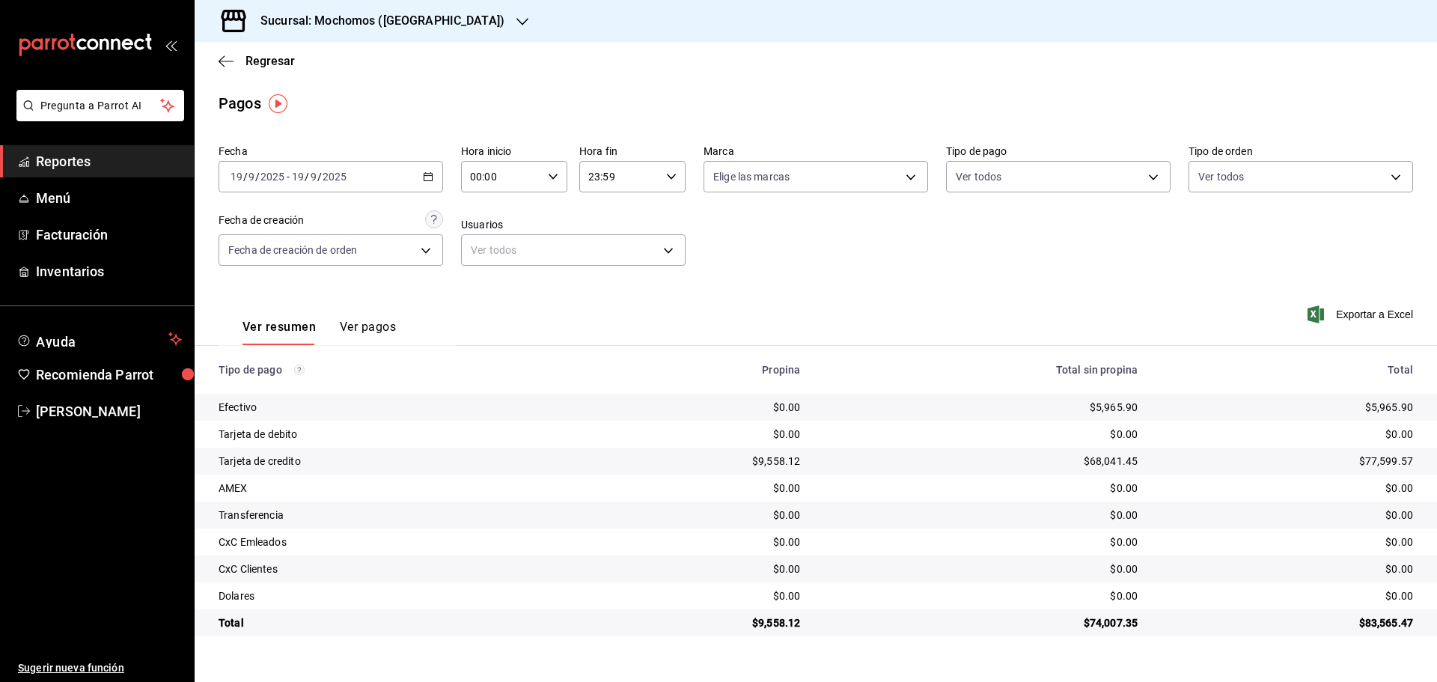
click at [554, 172] on icon "button" at bounding box center [553, 176] width 10 height 10
click at [488, 241] on span "05" at bounding box center [487, 245] width 29 height 12
type input "05:00"
click at [675, 174] on div at bounding box center [718, 341] width 1437 height 682
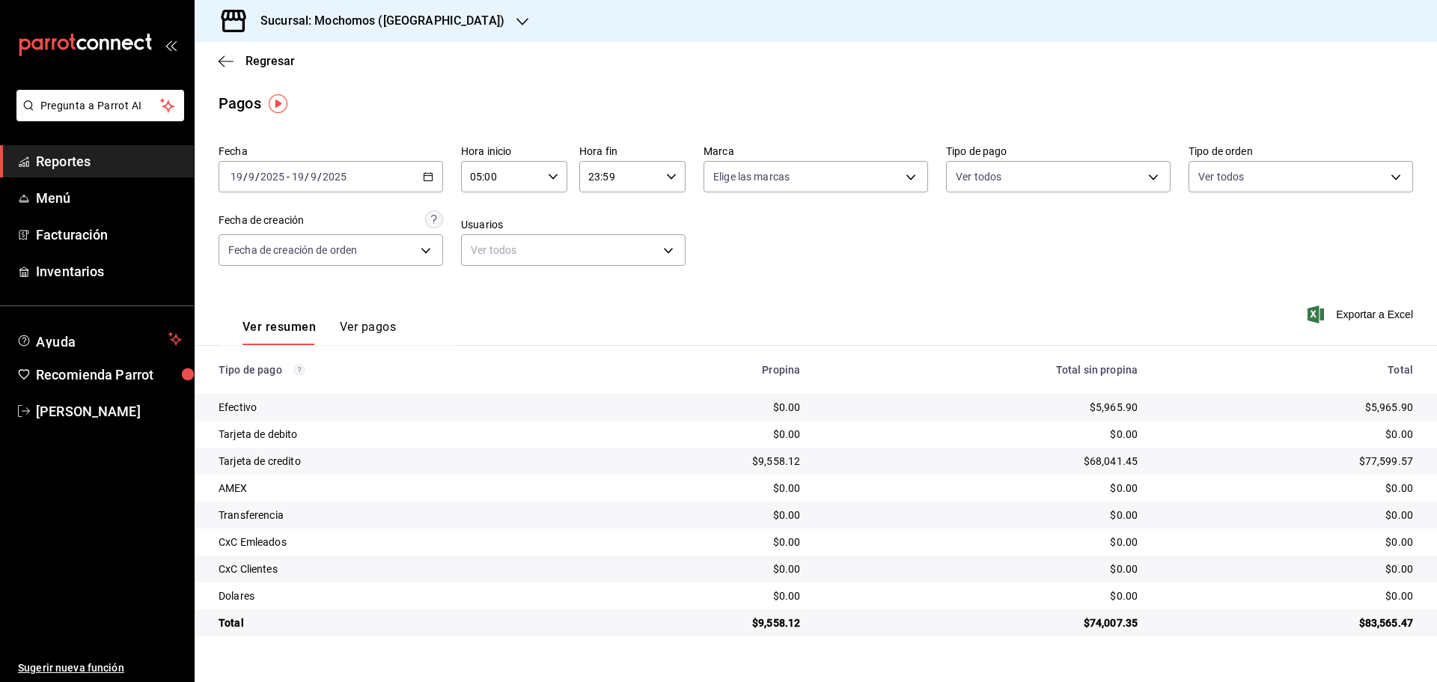
click at [673, 174] on icon "button" at bounding box center [671, 176] width 10 height 10
click at [673, 174] on div at bounding box center [718, 341] width 1437 height 682
click at [671, 171] on icon "button" at bounding box center [671, 176] width 10 height 10
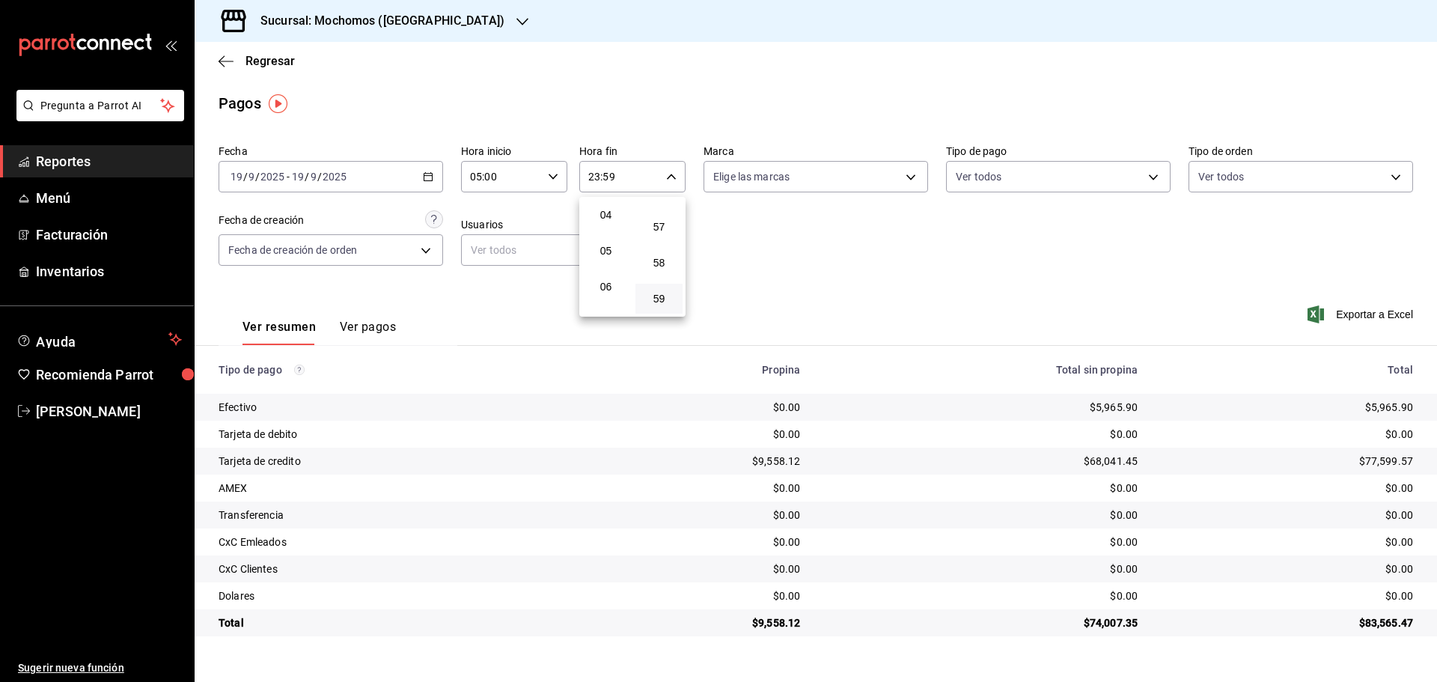
click at [513, 308] on div at bounding box center [718, 341] width 1437 height 682
click at [912, 263] on div "Fecha [DATE] [DATE] - [DATE] [DATE] Hora inicio 05:00 Hora inicio Hora fin 23:5…" at bounding box center [815, 210] width 1194 height 145
click at [221, 57] on icon "button" at bounding box center [225, 61] width 15 height 13
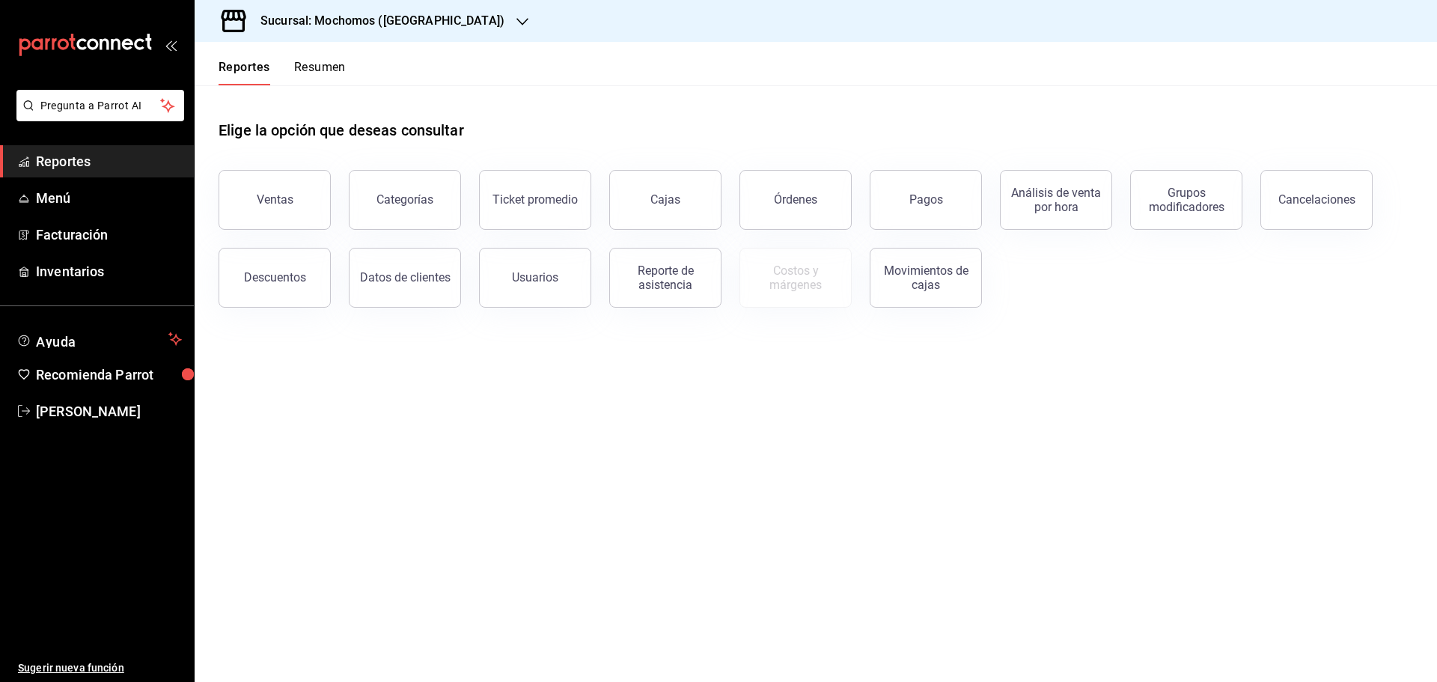
click at [516, 19] on icon "button" at bounding box center [522, 22] width 12 height 12
click at [275, 59] on span "Ryoshi ([GEOGRAPHIC_DATA])" at bounding box center [279, 65] width 144 height 16
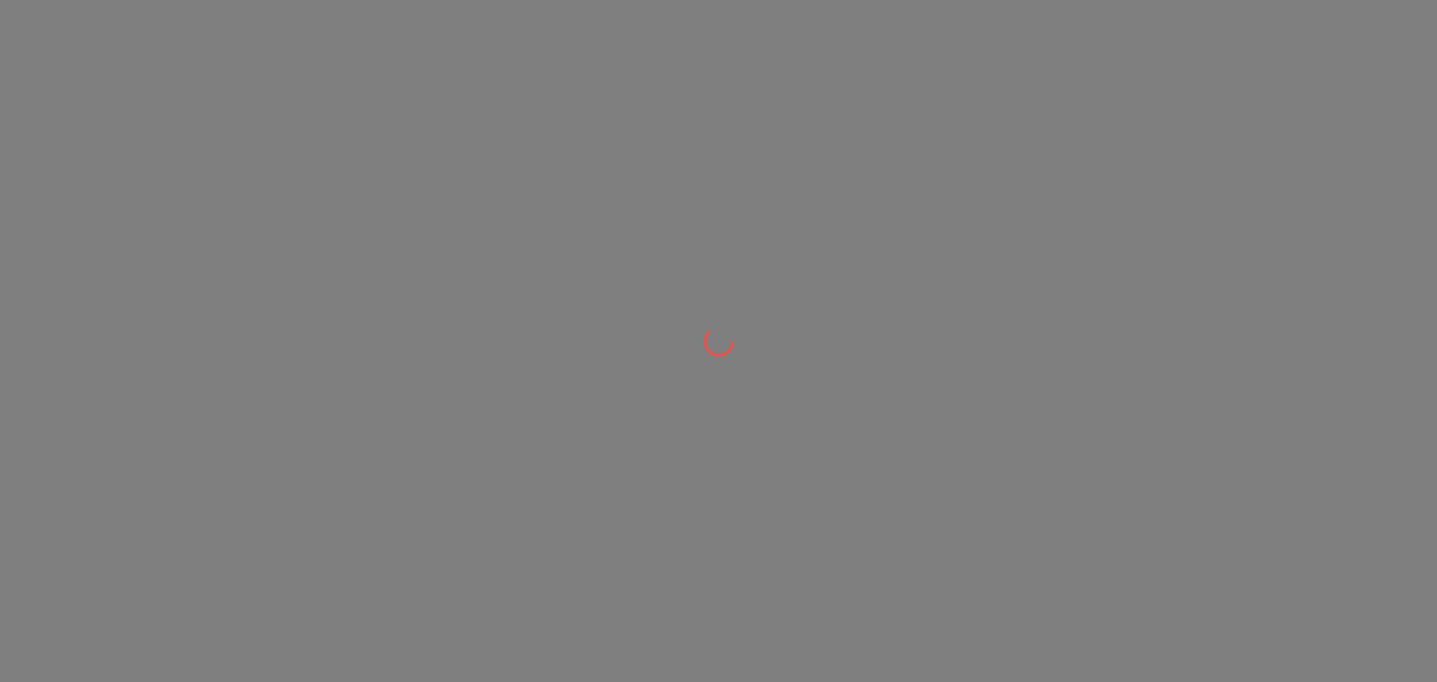
click at [221, 60] on div at bounding box center [718, 341] width 1437 height 682
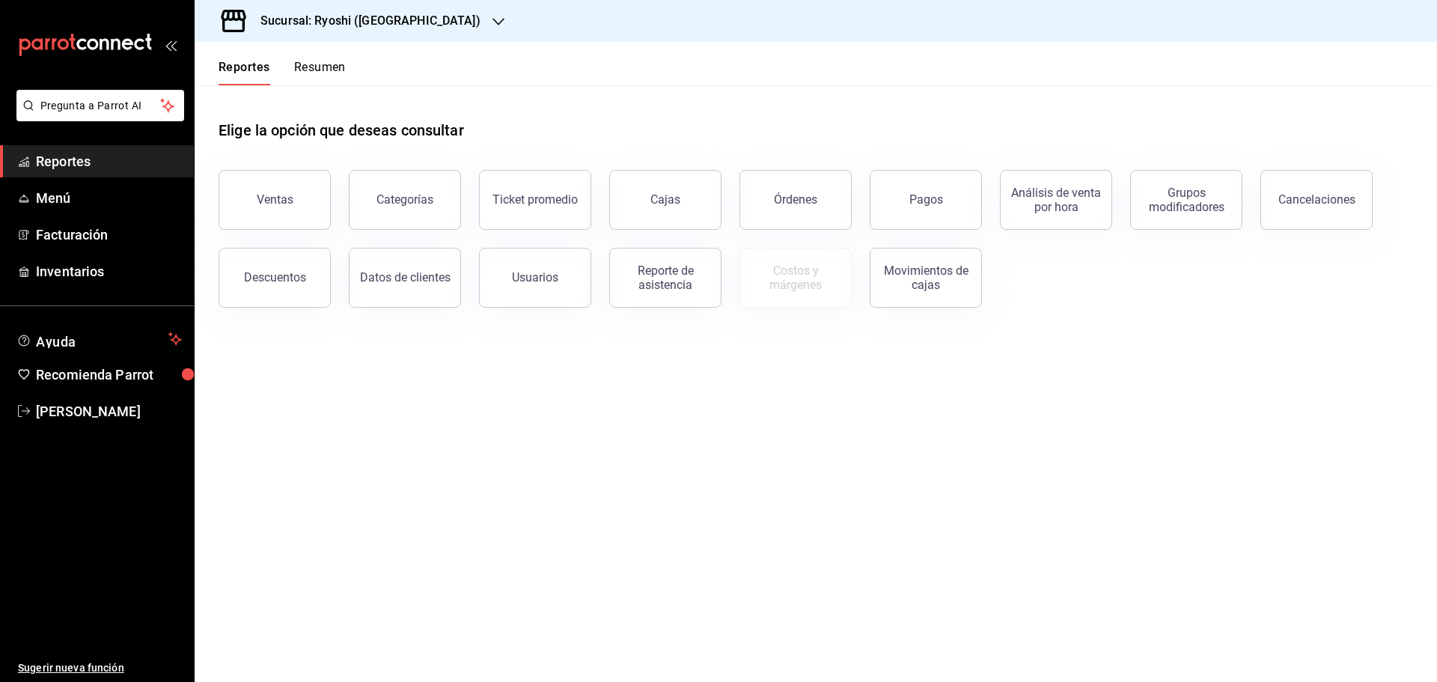
click at [225, 61] on button "Reportes" at bounding box center [244, 72] width 52 height 25
click at [445, 22] on div "Sucursal: Ryoshi ([GEOGRAPHIC_DATA])" at bounding box center [816, 21] width 1242 height 42
click at [908, 193] on button "Pagos" at bounding box center [925, 200] width 112 height 60
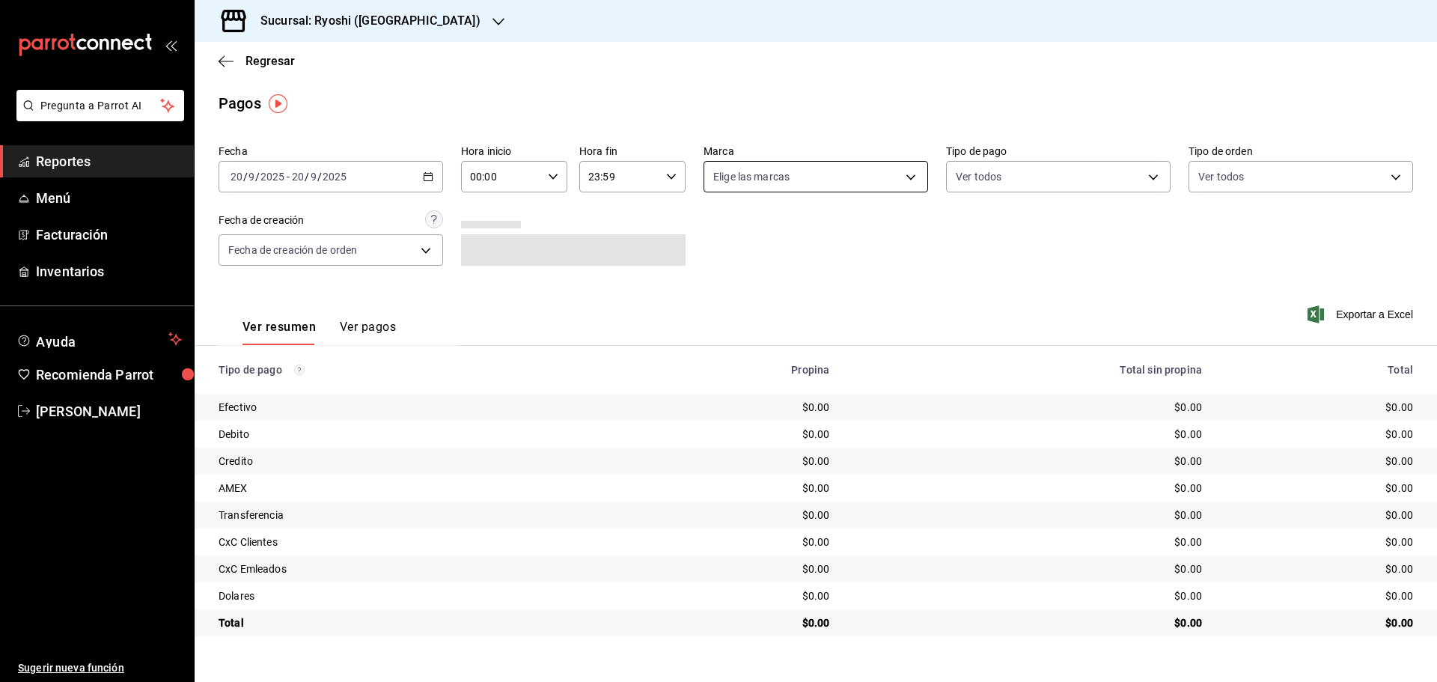
click at [909, 175] on body "Pregunta a Parrot AI Reportes Menú Facturación Inventarios Ayuda Recomienda Par…" at bounding box center [718, 341] width 1437 height 682
click at [721, 310] on li "Ichikani ([GEOGRAPHIC_DATA])" at bounding box center [815, 319] width 223 height 34
type input "e80bf875-3c9c-4ad9-8c6a-14c8262011fc"
checkbox input "true"
click at [433, 174] on div at bounding box center [718, 341] width 1437 height 682
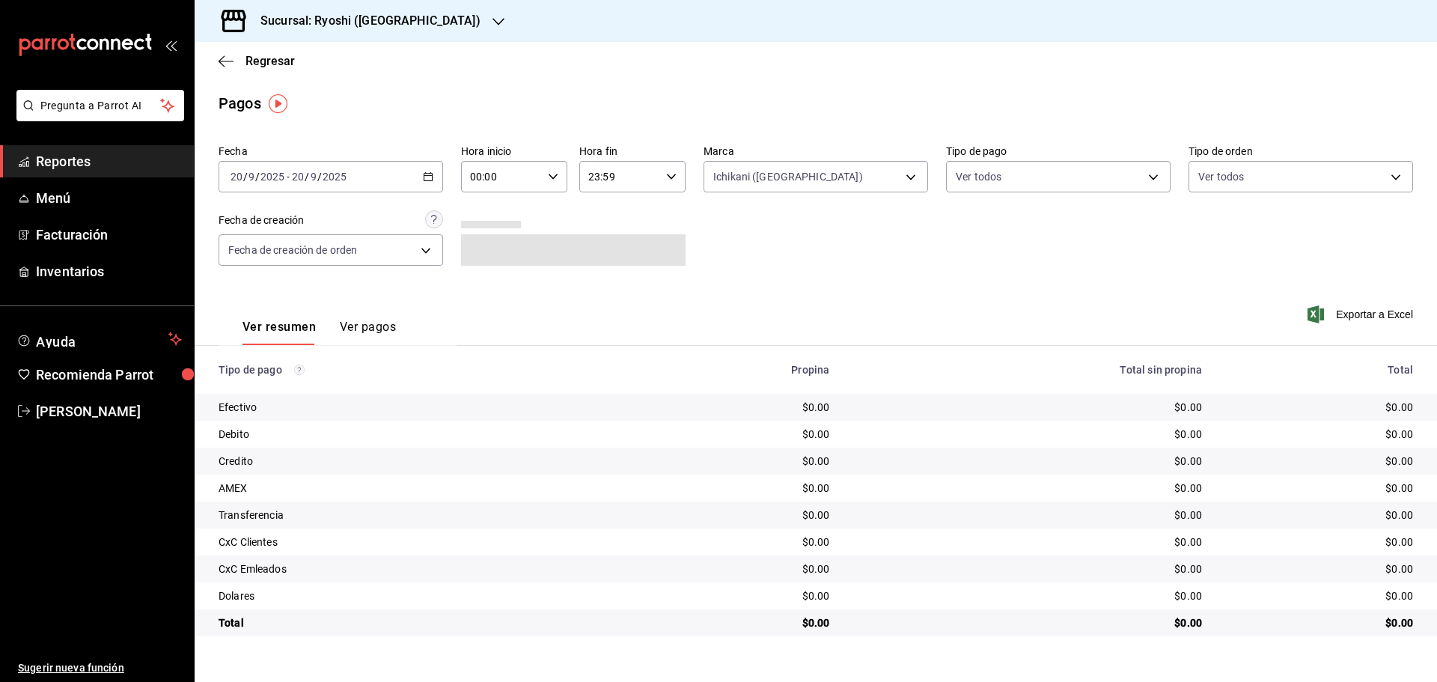
click at [426, 176] on \(Stroke\) "button" at bounding box center [428, 175] width 8 height 1
click at [284, 386] on span "Rango de fechas" at bounding box center [289, 390] width 116 height 16
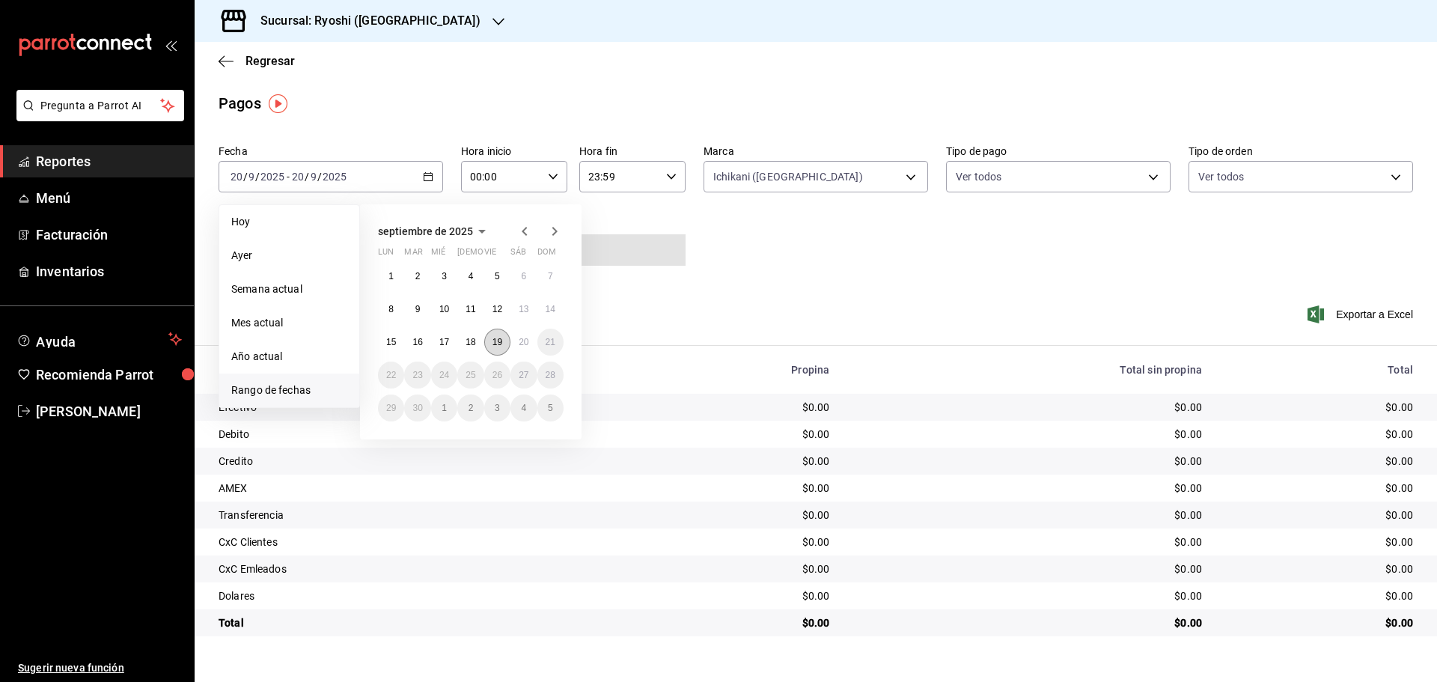
click at [498, 337] on abbr "19" at bounding box center [497, 342] width 10 height 10
click at [524, 334] on button "20" at bounding box center [523, 341] width 26 height 27
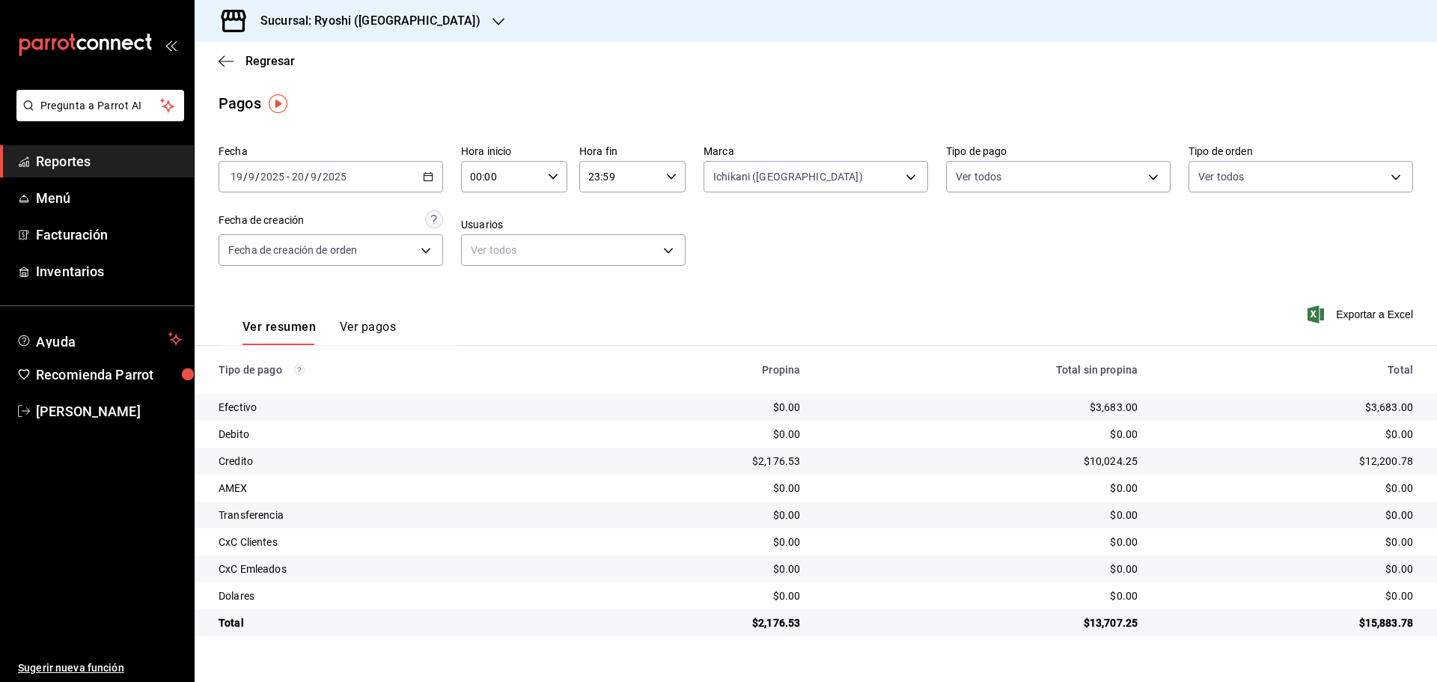
click at [551, 174] on icon "button" at bounding box center [553, 176] width 10 height 10
click at [484, 245] on span "05" at bounding box center [487, 245] width 29 height 12
type input "05:00"
click at [225, 60] on div at bounding box center [718, 341] width 1437 height 682
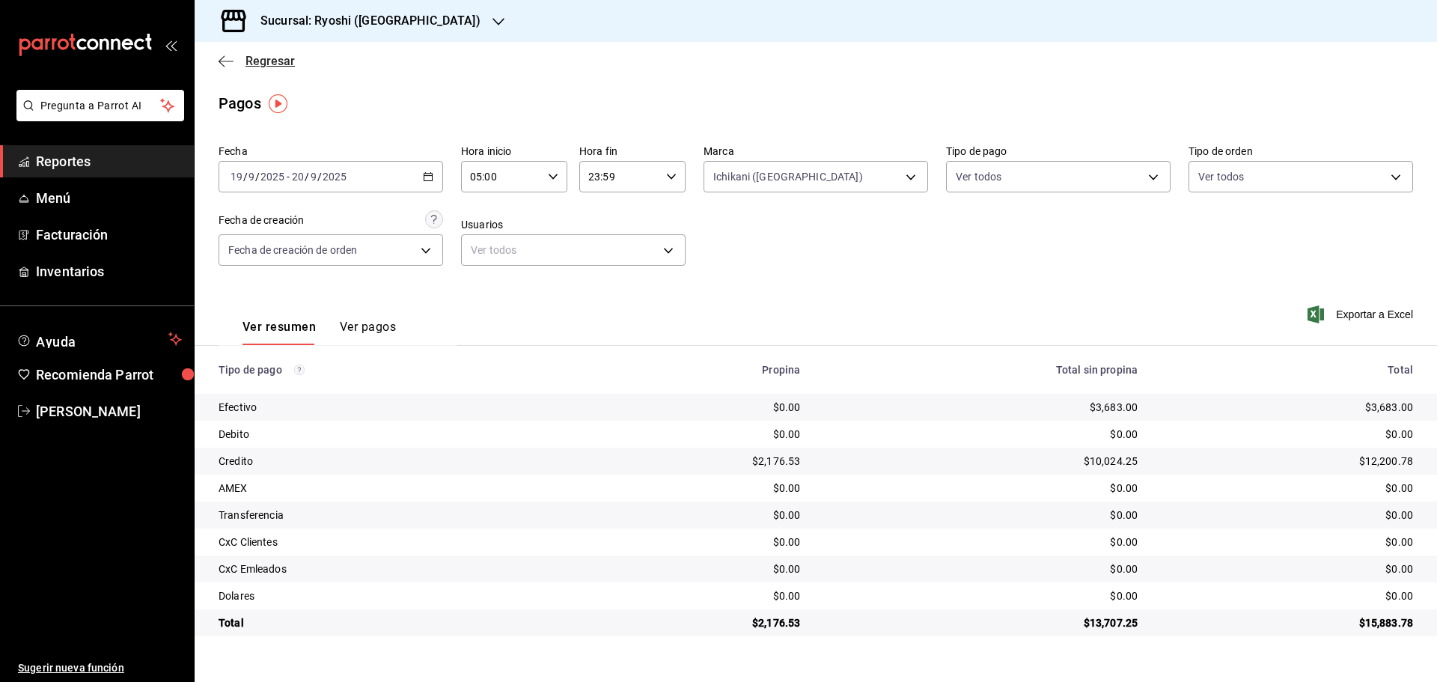
click at [224, 59] on icon "button" at bounding box center [225, 61] width 15 height 13
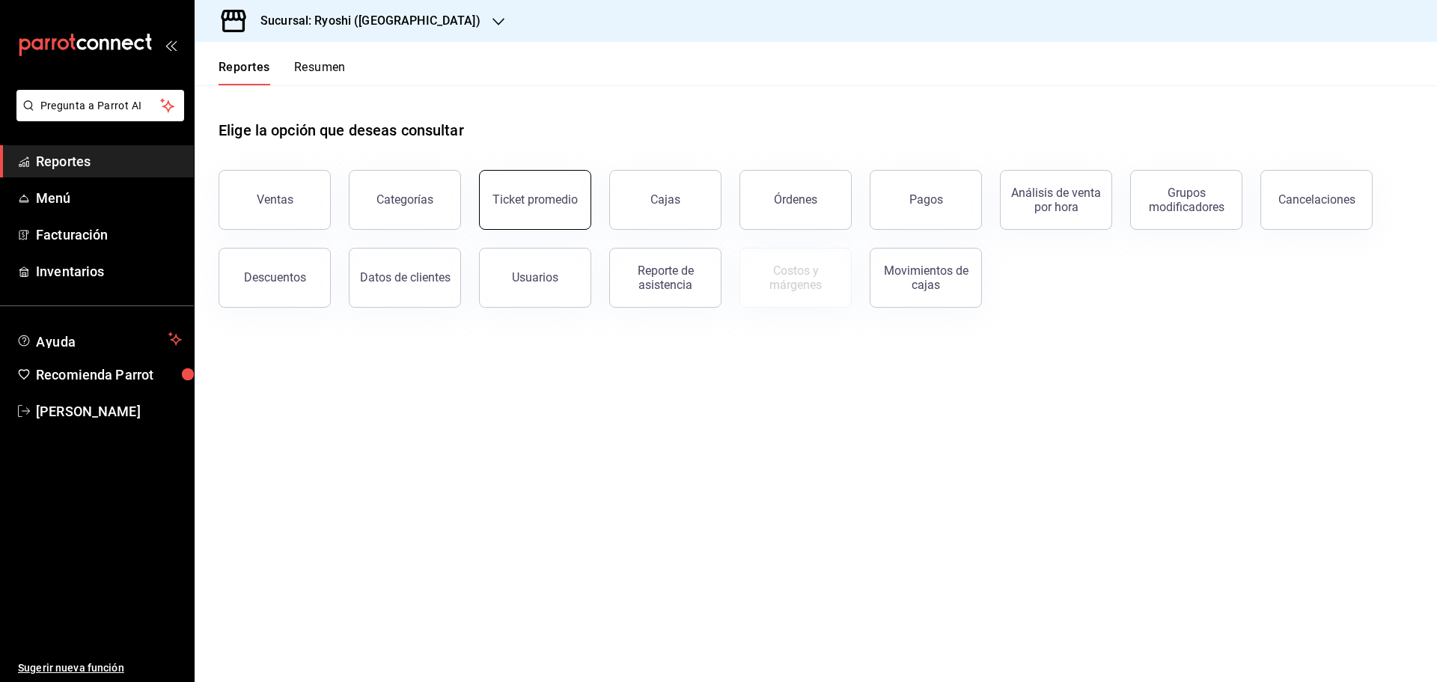
click at [513, 200] on div "Ticket promedio" at bounding box center [534, 199] width 85 height 14
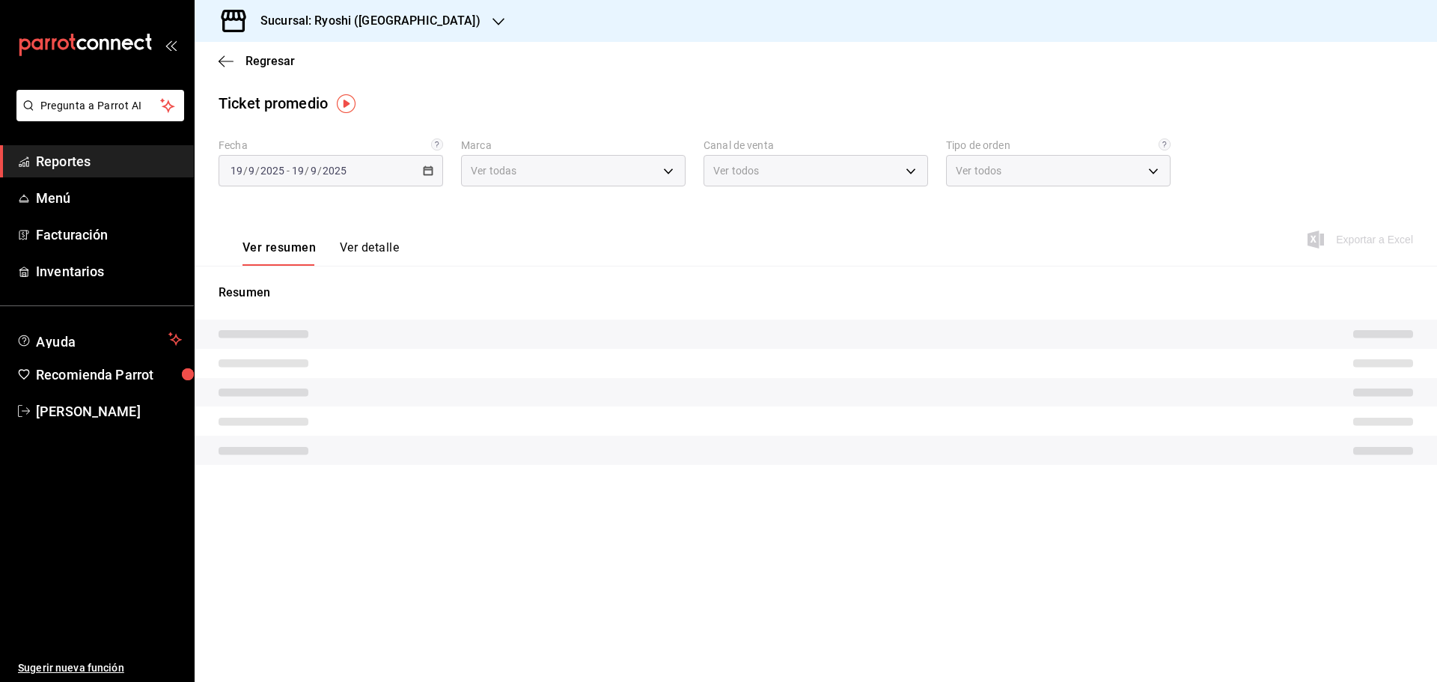
type input "26ca50e5-a845-484f-a54e-8a4432b79f59,e80bf875-3c9c-4ad9-8c6a-14c8262011fc"
type input "PARROT,UBER_EATS,RAPPI,DIDI_FOOD,ONLINE"
type input "8361b891-a2e9-4fcd-a853-f9fc8036f76a,b76ec9ad-9f52-4de9-91c0-fd75567639de,0d81c…"
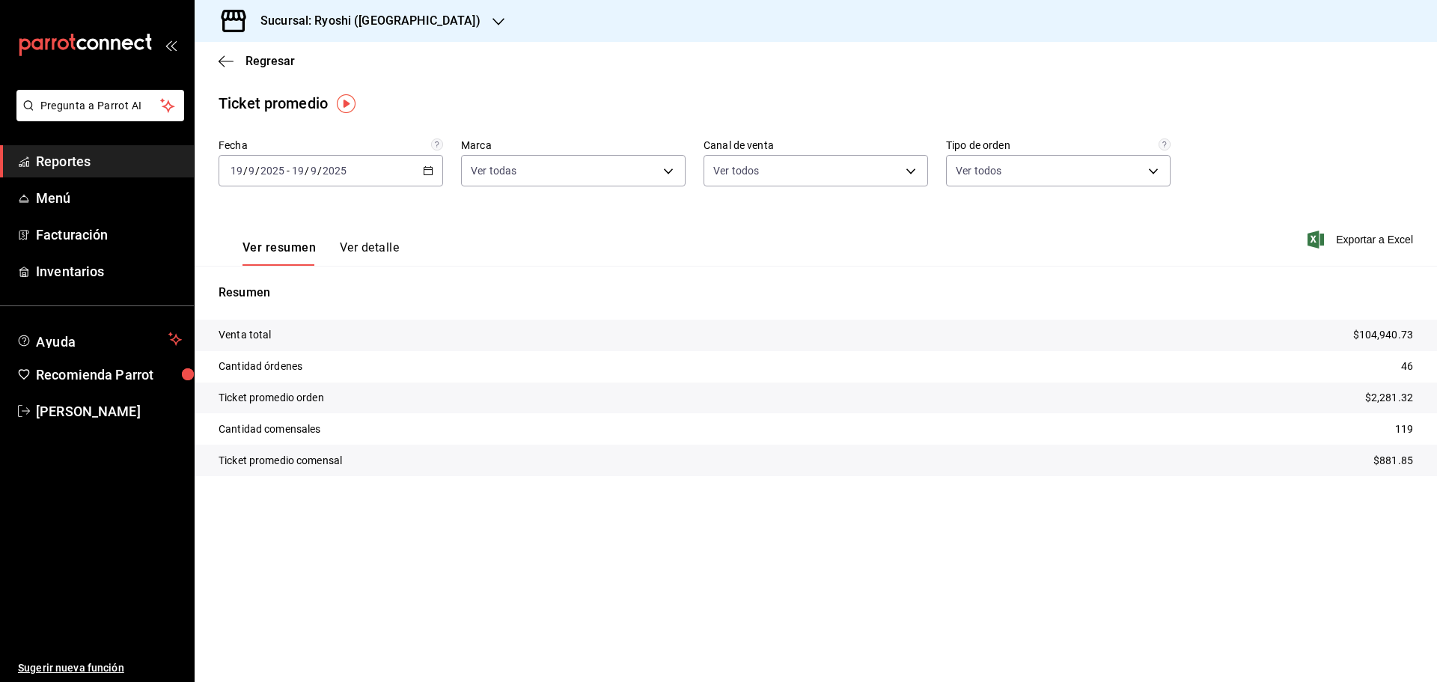
click at [430, 169] on icon "button" at bounding box center [428, 170] width 10 height 10
click at [267, 348] on span "Rango de fechas" at bounding box center [289, 351] width 116 height 16
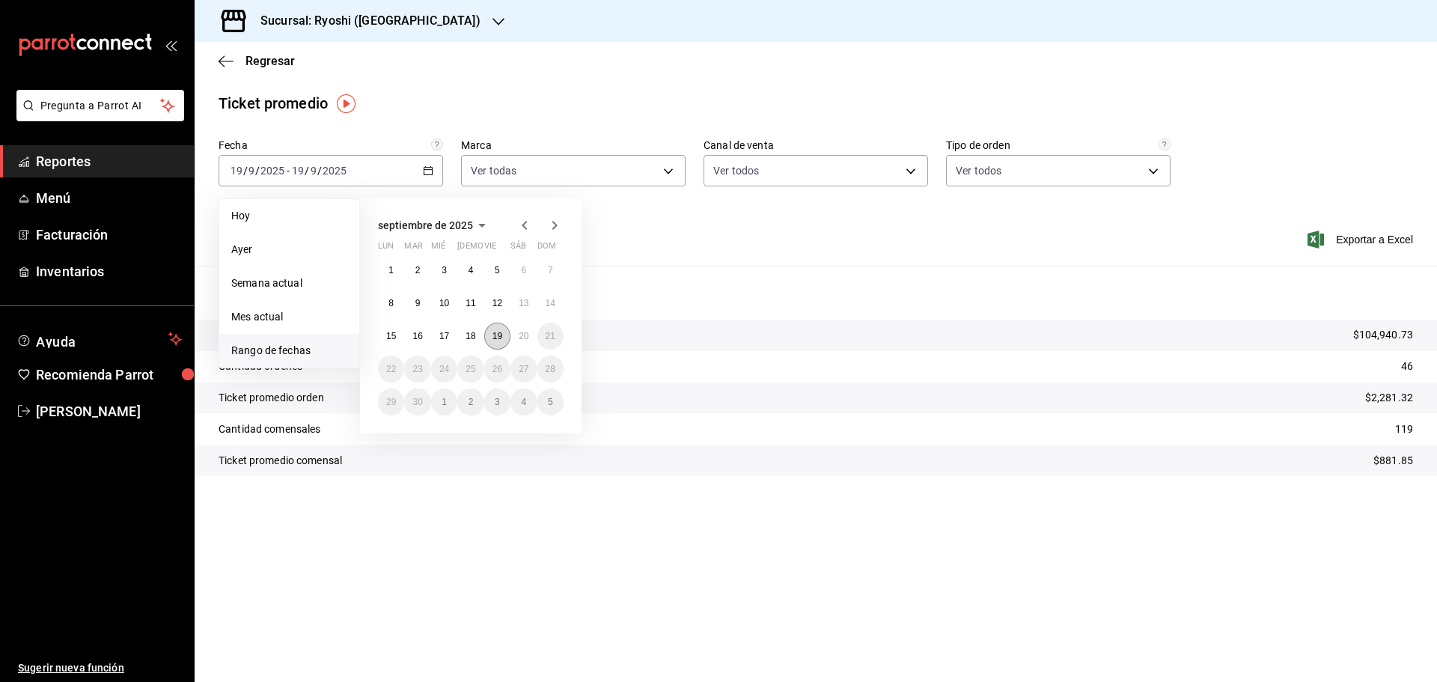
click at [495, 336] on abbr "19" at bounding box center [497, 336] width 10 height 10
click at [520, 334] on abbr "20" at bounding box center [524, 336] width 10 height 10
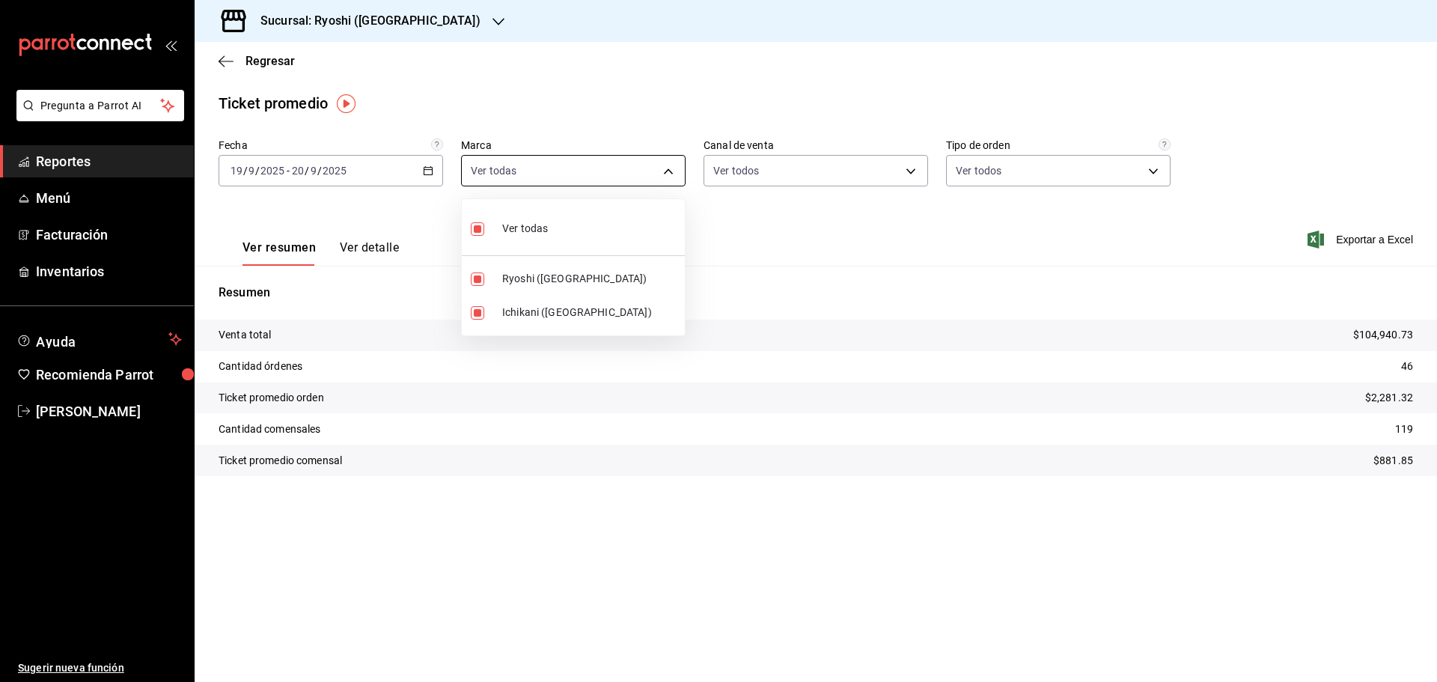
click at [670, 167] on body "Pregunta a Parrot AI Reportes Menú Facturación Inventarios Ayuda Recomienda Par…" at bounding box center [718, 341] width 1437 height 682
click at [480, 225] on input "checkbox" at bounding box center [477, 228] width 13 height 13
checkbox input "false"
click at [475, 311] on input "checkbox" at bounding box center [477, 312] width 13 height 13
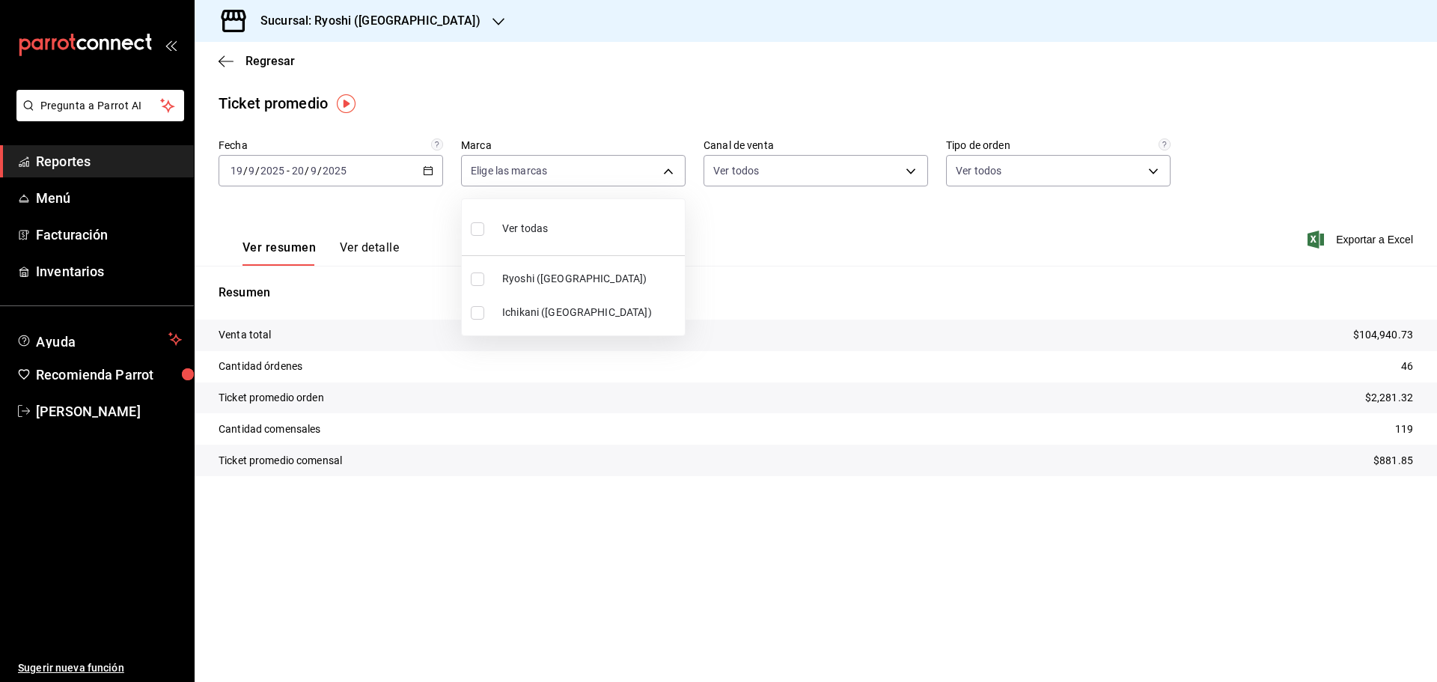
checkbox input "true"
type input "e80bf875-3c9c-4ad9-8c6a-14c8262011fc"
click at [725, 235] on div at bounding box center [718, 341] width 1437 height 682
click at [222, 55] on icon "button" at bounding box center [225, 61] width 15 height 13
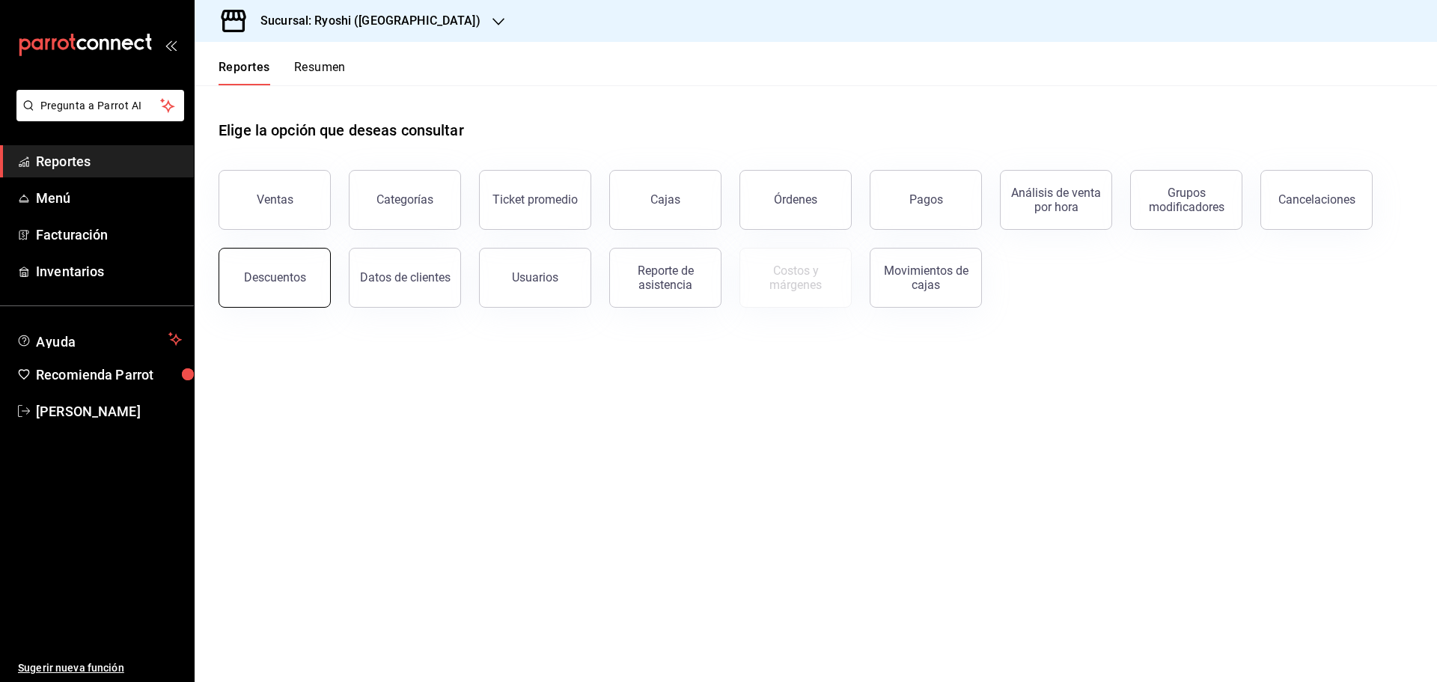
click at [284, 273] on div "Descuentos" at bounding box center [275, 277] width 62 height 14
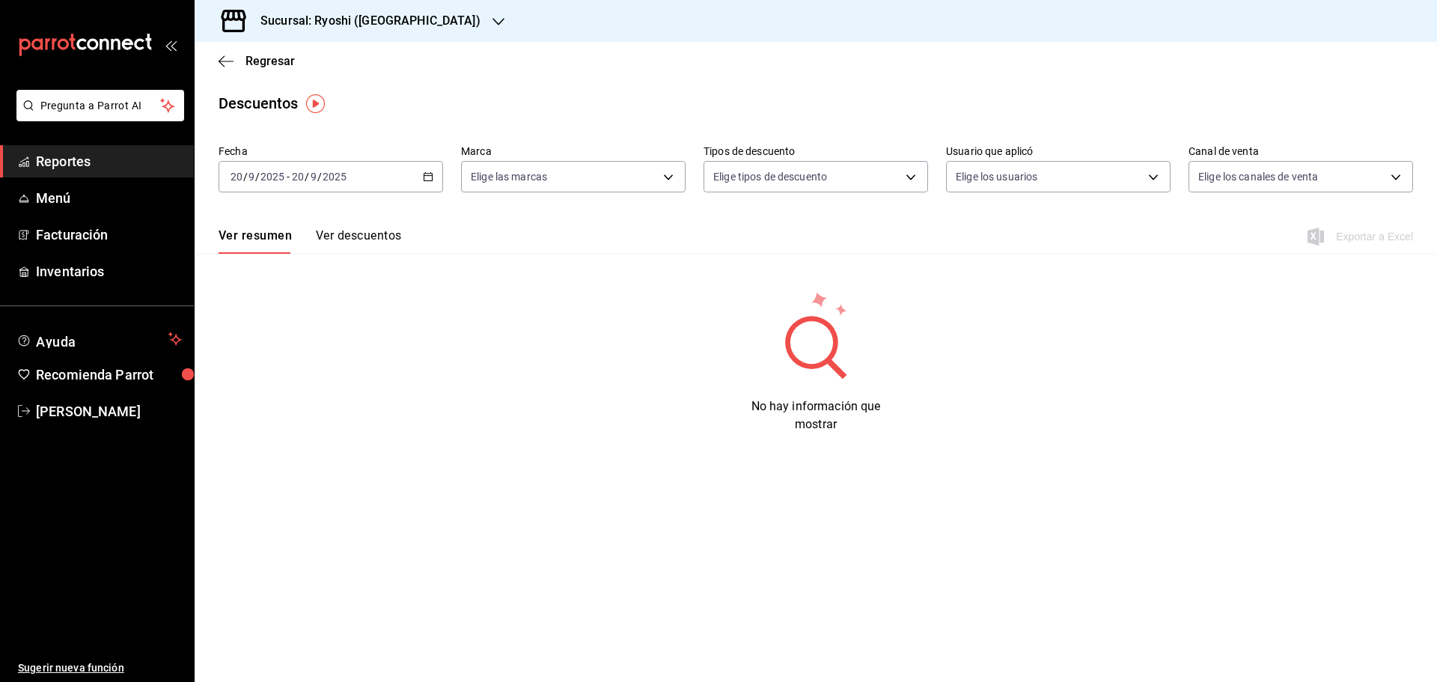
click at [426, 171] on div "[DATE] [DATE] - [DATE] [DATE]" at bounding box center [330, 176] width 224 height 31
click at [274, 385] on span "Rango de fechas" at bounding box center [289, 390] width 116 height 16
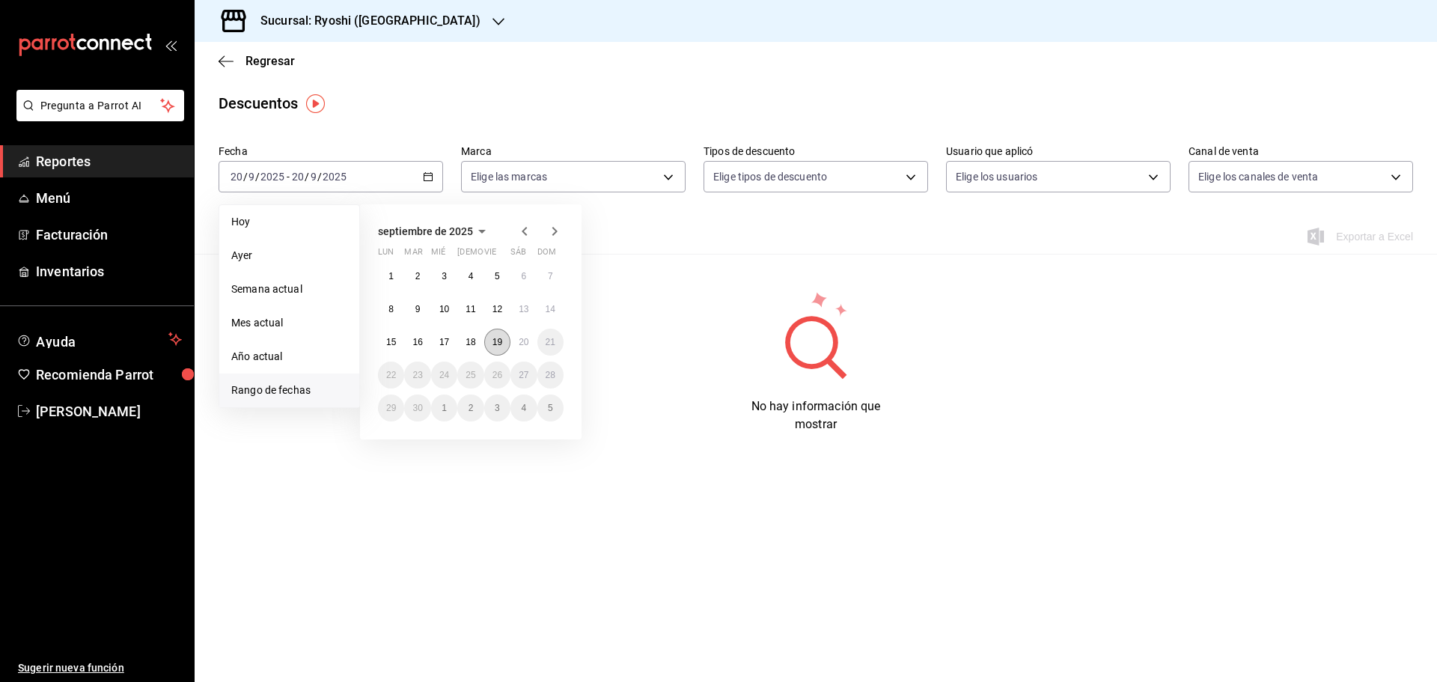
click at [494, 337] on abbr "19" at bounding box center [497, 342] width 10 height 10
click at [525, 337] on abbr "20" at bounding box center [524, 342] width 10 height 10
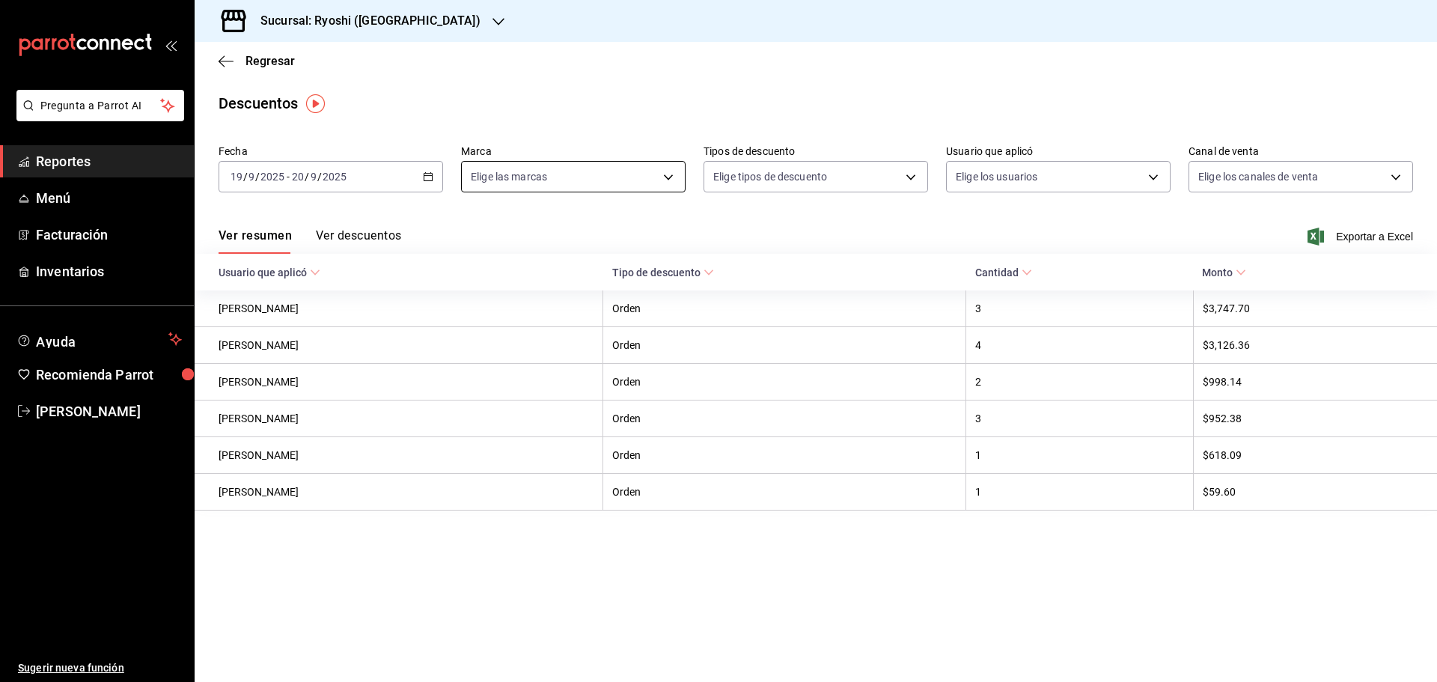
click at [668, 175] on body "Pregunta a Parrot AI Reportes Menú Facturación Inventarios Ayuda Recomienda Par…" at bounding box center [718, 341] width 1437 height 682
click at [475, 316] on input "checkbox" at bounding box center [477, 318] width 13 height 13
checkbox input "true"
type input "e80bf875-3c9c-4ad9-8c6a-14c8262011fc"
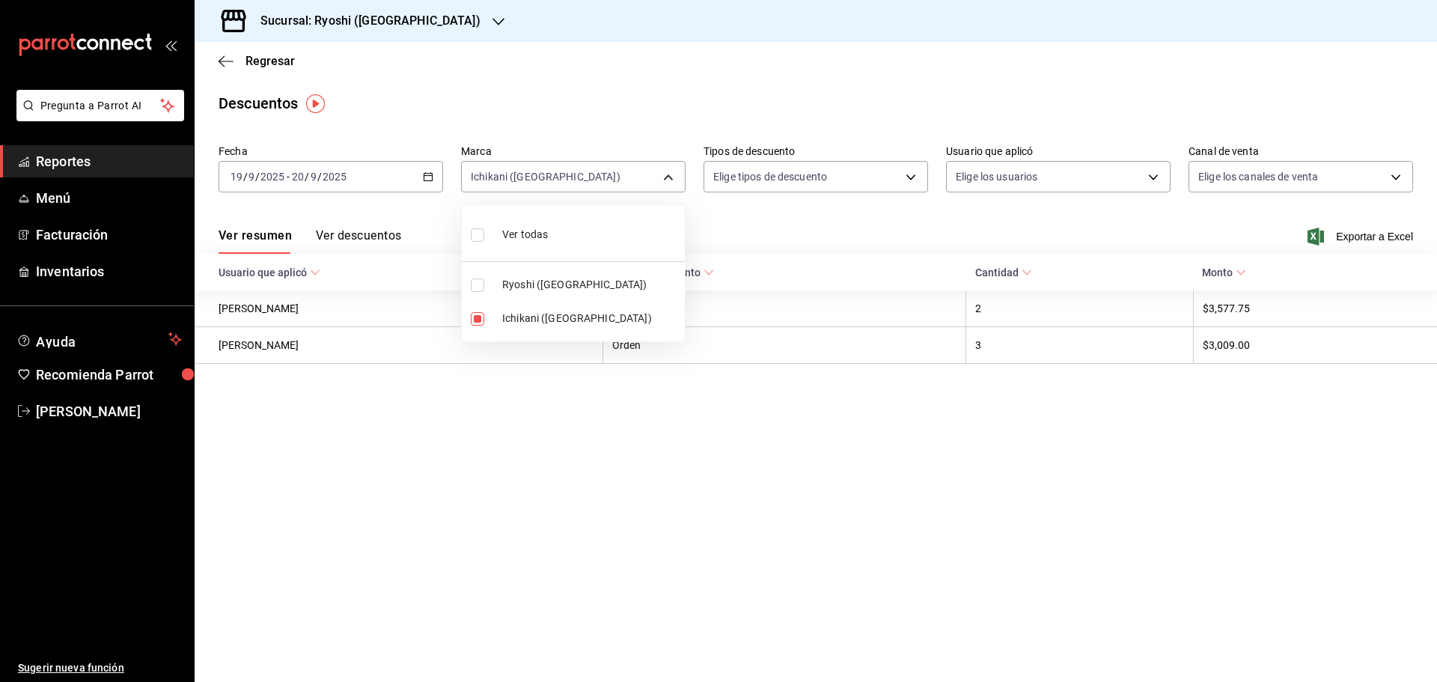
click at [420, 19] on div at bounding box center [718, 341] width 1437 height 682
click at [492, 19] on icon "button" at bounding box center [498, 22] width 12 height 12
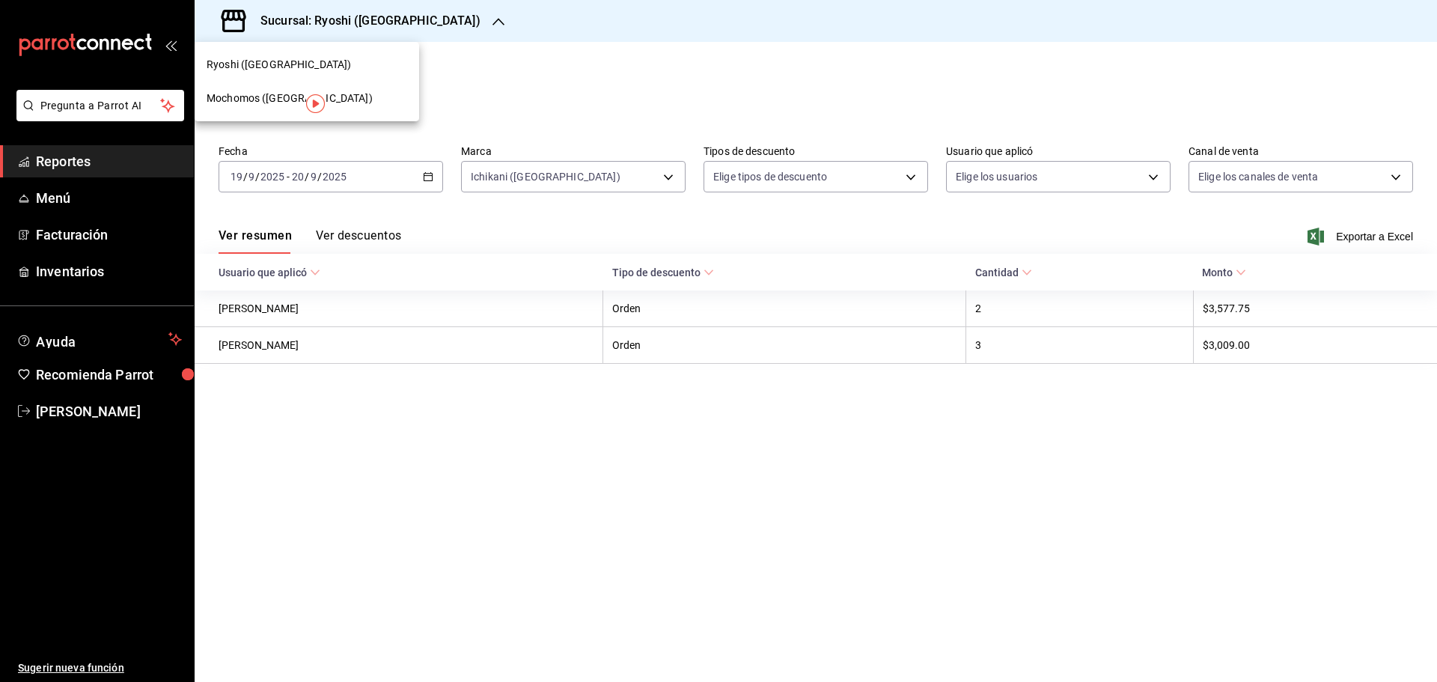
click at [239, 94] on span "Mochomos ([GEOGRAPHIC_DATA])" at bounding box center [290, 99] width 166 height 16
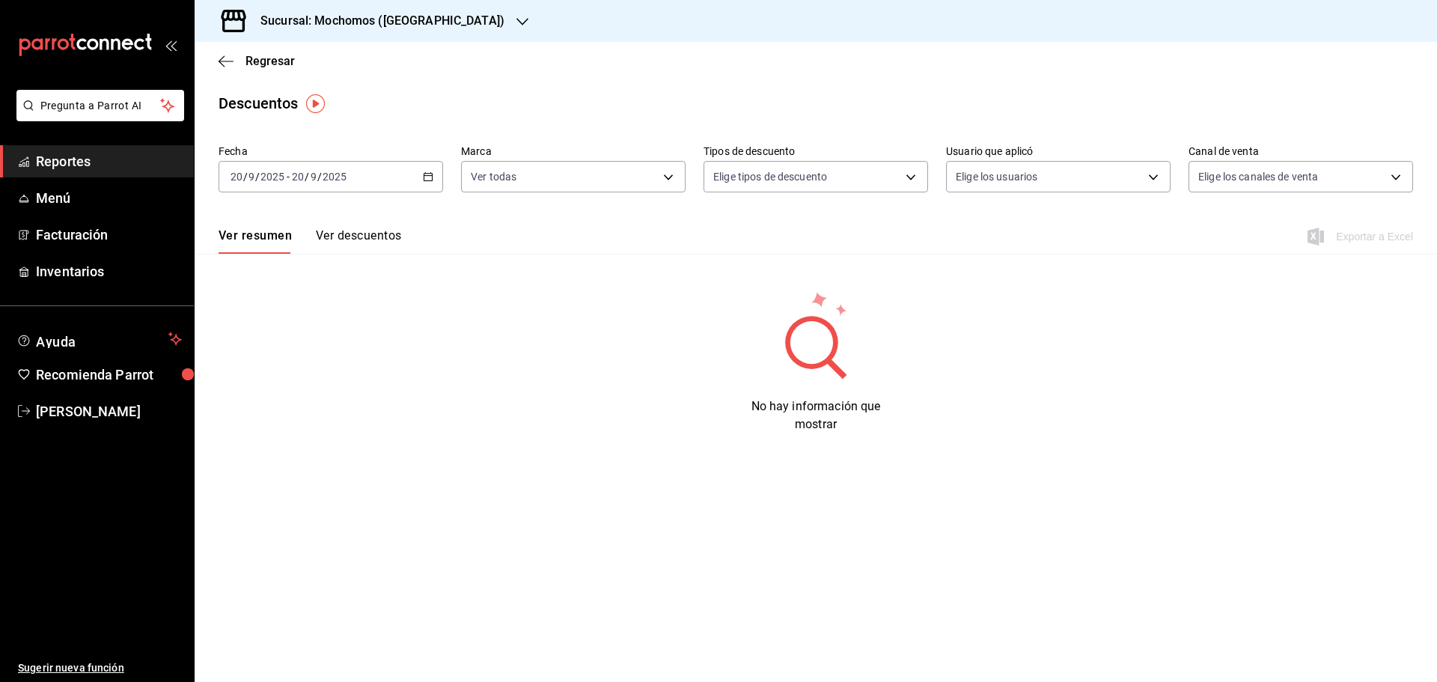
click at [214, 61] on div "Regresar" at bounding box center [816, 61] width 1242 height 38
click at [223, 61] on icon "button" at bounding box center [225, 61] width 15 height 1
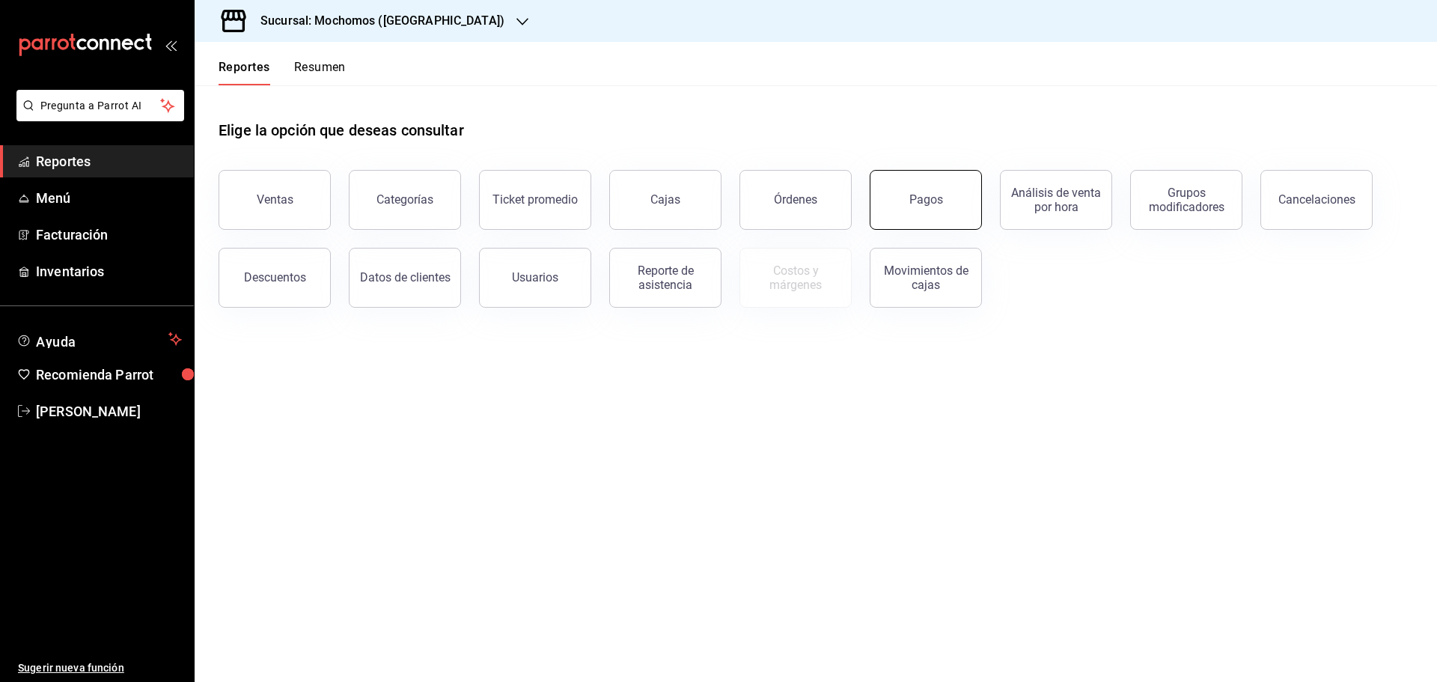
click at [909, 203] on button "Pagos" at bounding box center [925, 200] width 112 height 60
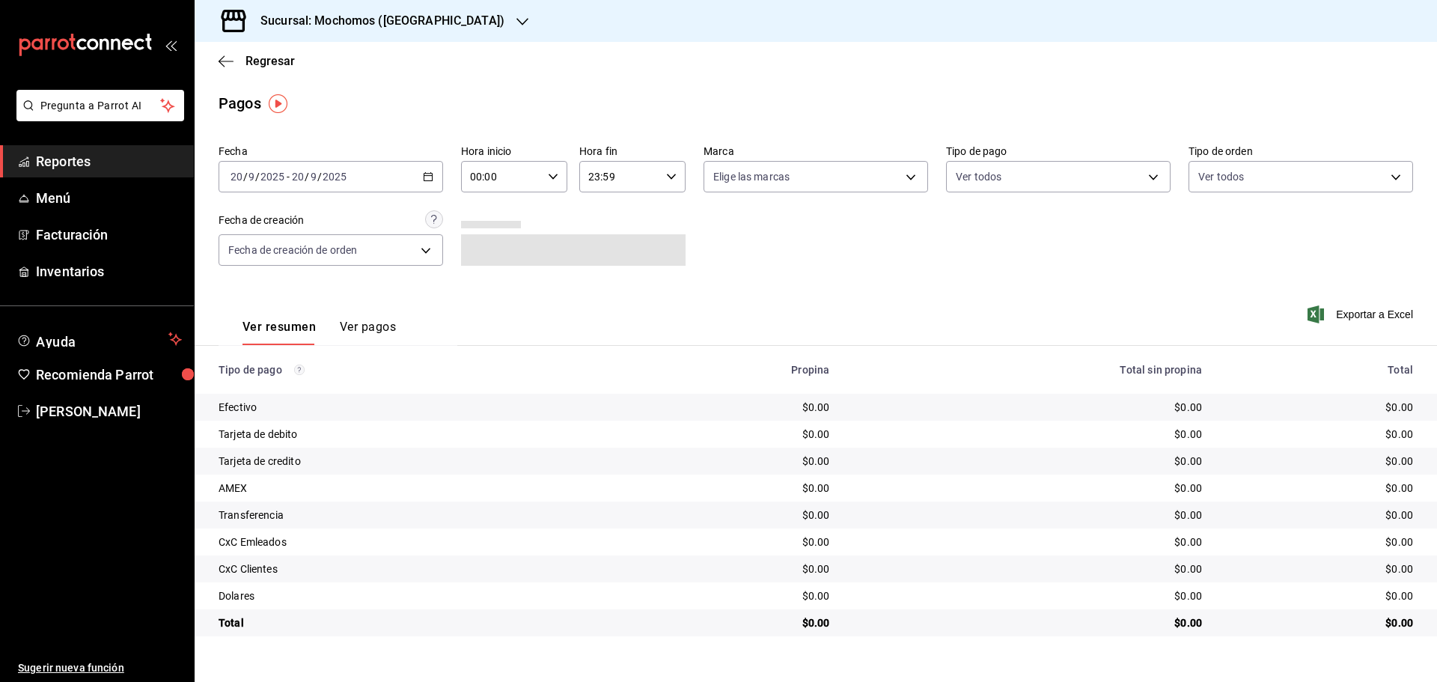
click at [430, 173] on icon "button" at bounding box center [428, 176] width 10 height 10
click at [279, 388] on span "Rango de fechas" at bounding box center [289, 390] width 116 height 16
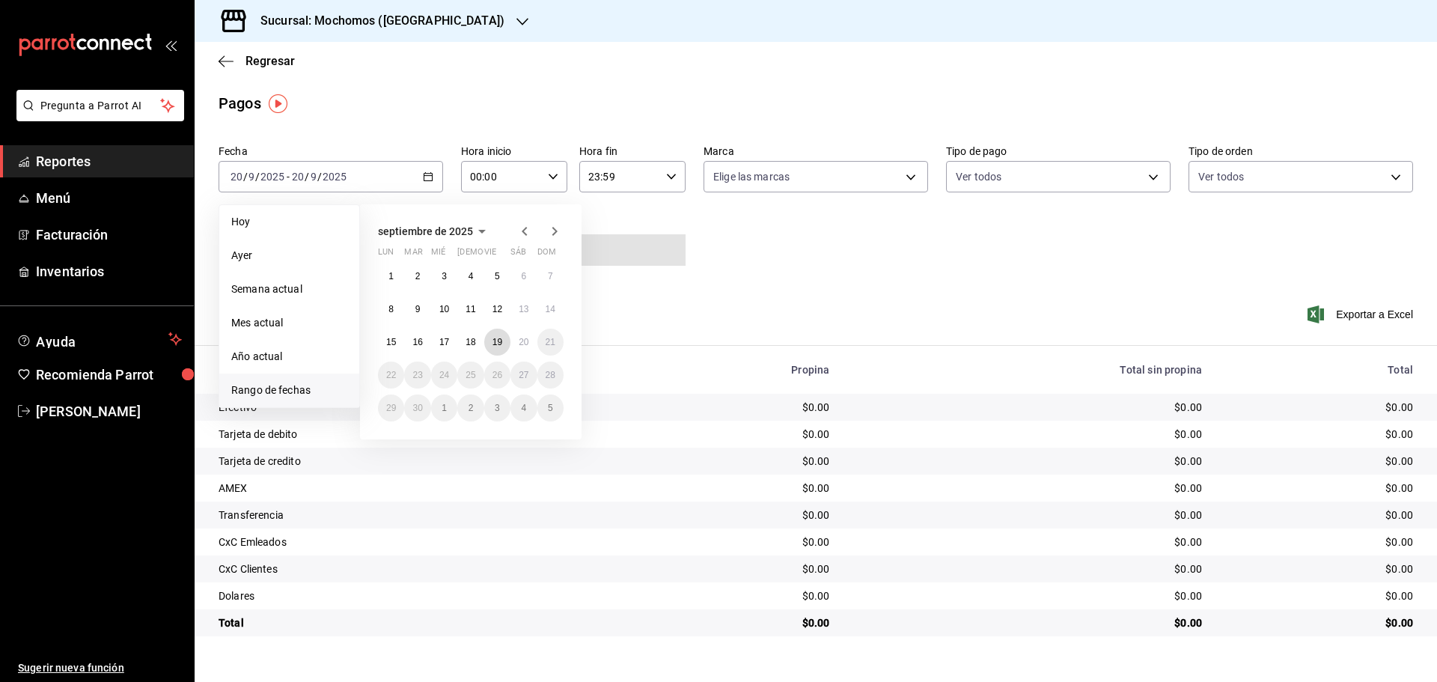
drag, startPoint x: 498, startPoint y: 340, endPoint x: 541, endPoint y: 353, distance: 45.4
click at [500, 340] on abbr "19" at bounding box center [497, 342] width 10 height 10
click at [526, 337] on abbr "20" at bounding box center [524, 342] width 10 height 10
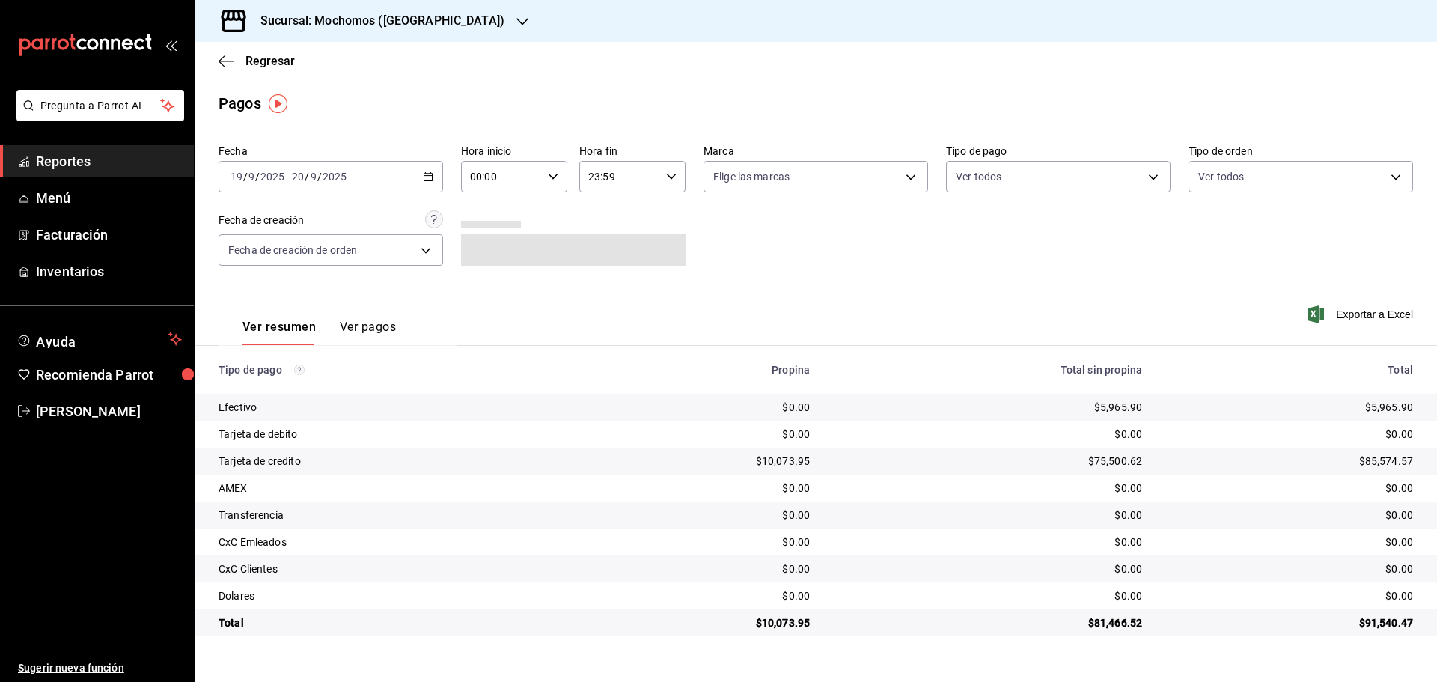
click at [553, 174] on icon "button" at bounding box center [553, 176] width 10 height 10
click at [488, 238] on button "05" at bounding box center [487, 245] width 47 height 30
type input "05:00"
